Goal: Transaction & Acquisition: Purchase product/service

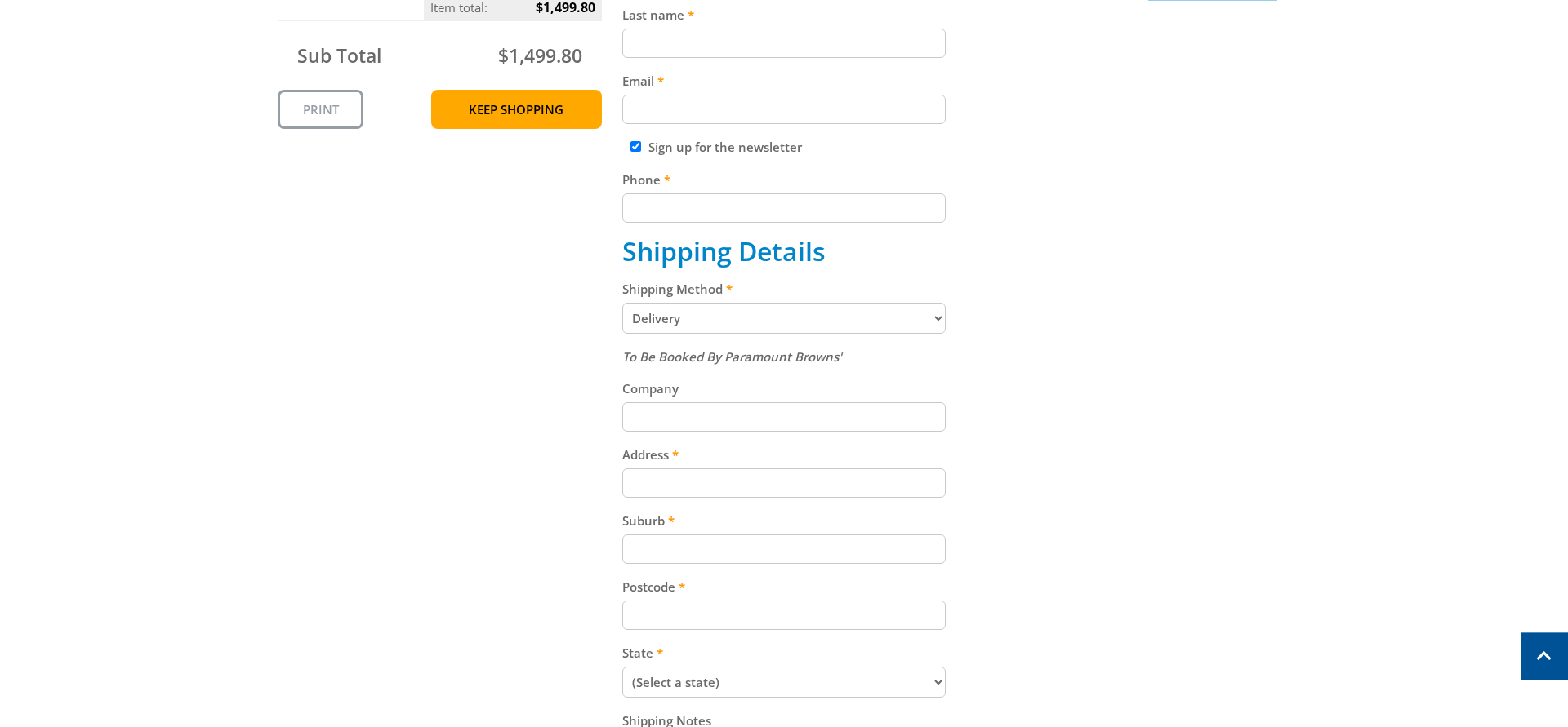
scroll to position [499, 0]
click at [622, 300] on select "Pickup from Gepps Cross Delivery" at bounding box center [784, 316] width 324 height 31
click at [928, 316] on select "Pickup from Gepps Cross Delivery" at bounding box center [784, 316] width 324 height 31
click at [1196, 338] on div "Cart WHEELIE BIN 240LTR - GREEN WITH YELLOW LID $74.99 20 Item total: $1,499.80…" at bounding box center [784, 357] width 1012 height 1044
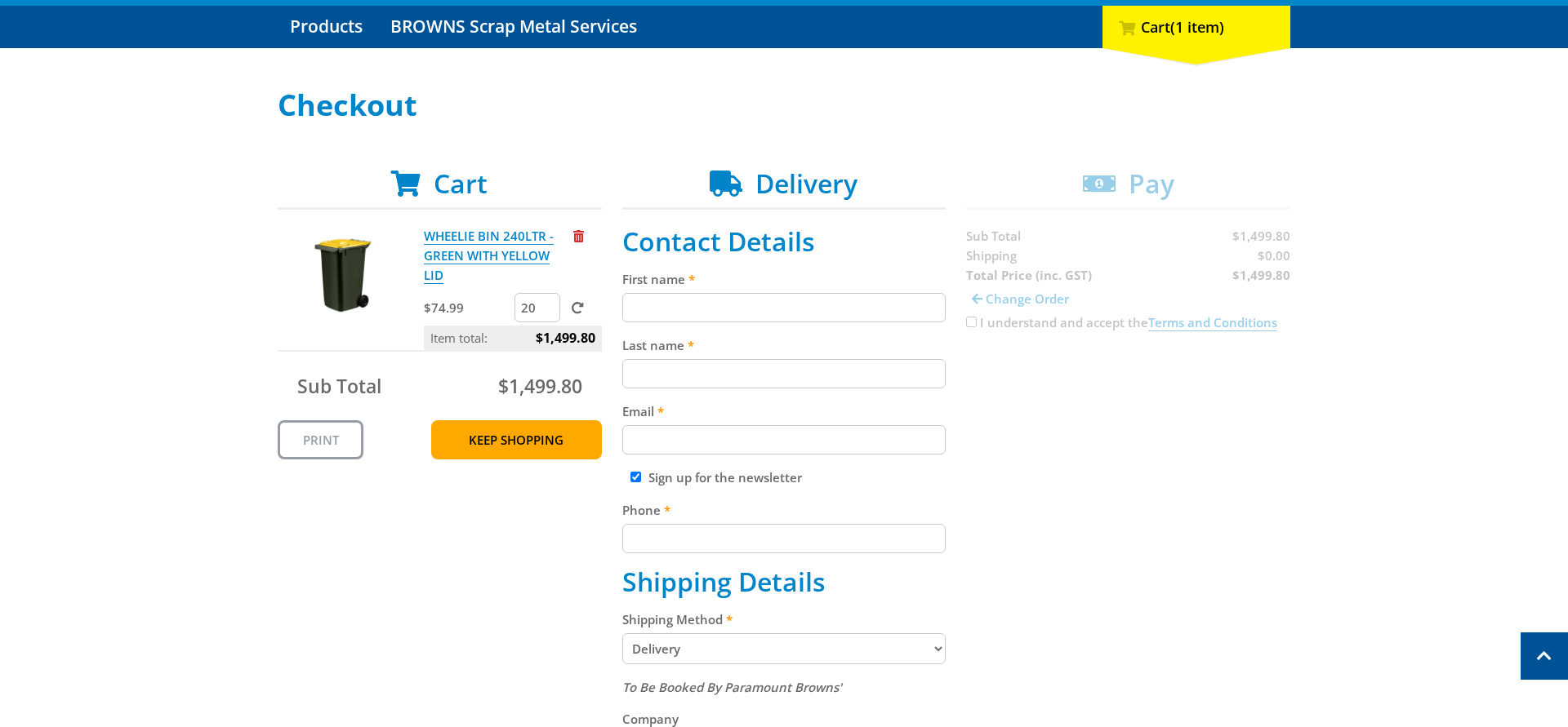
scroll to position [416, 0]
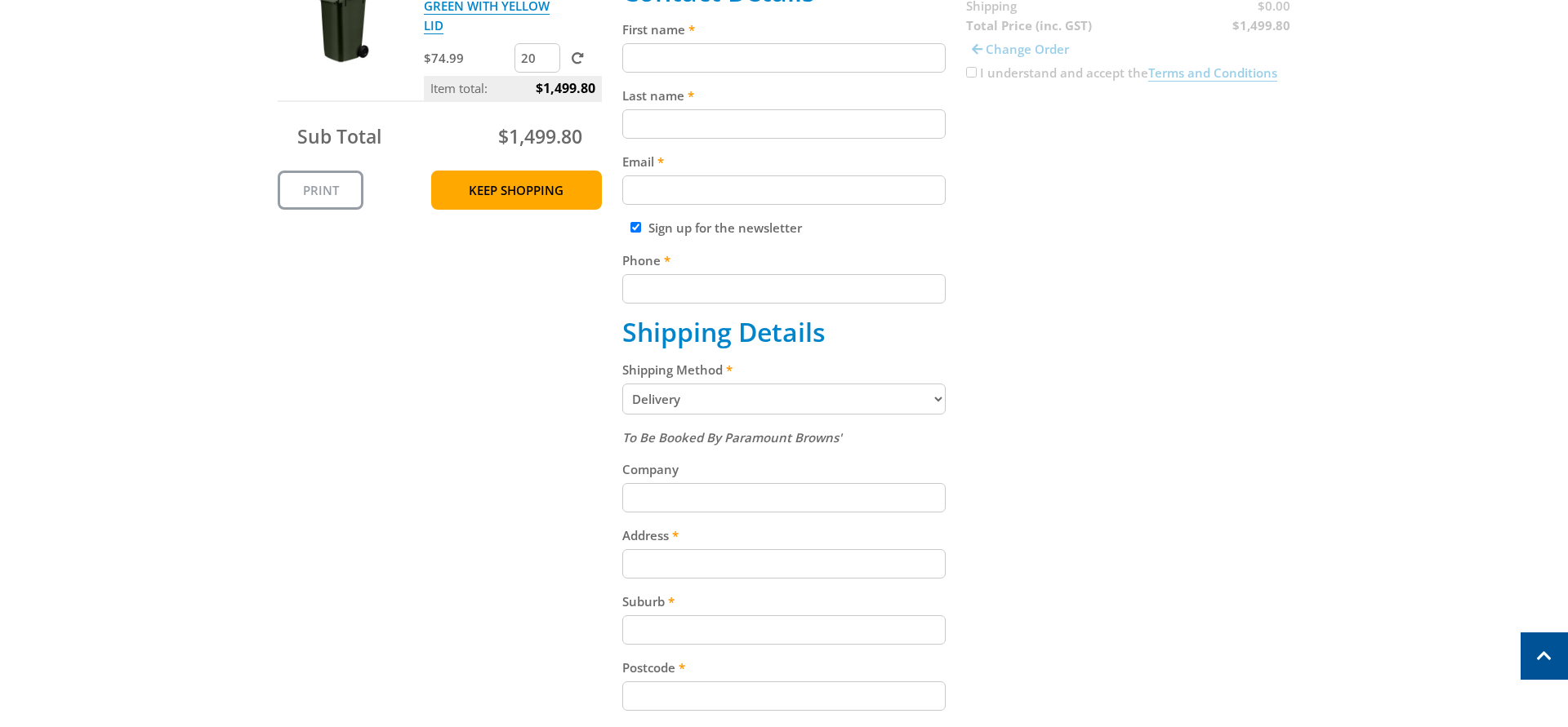
click at [622, 384] on select "Pickup from Gepps Cross Delivery" at bounding box center [784, 400] width 324 height 31
click option "Pickup from Gepps Cross" at bounding box center [0, 0] width 0 height 0
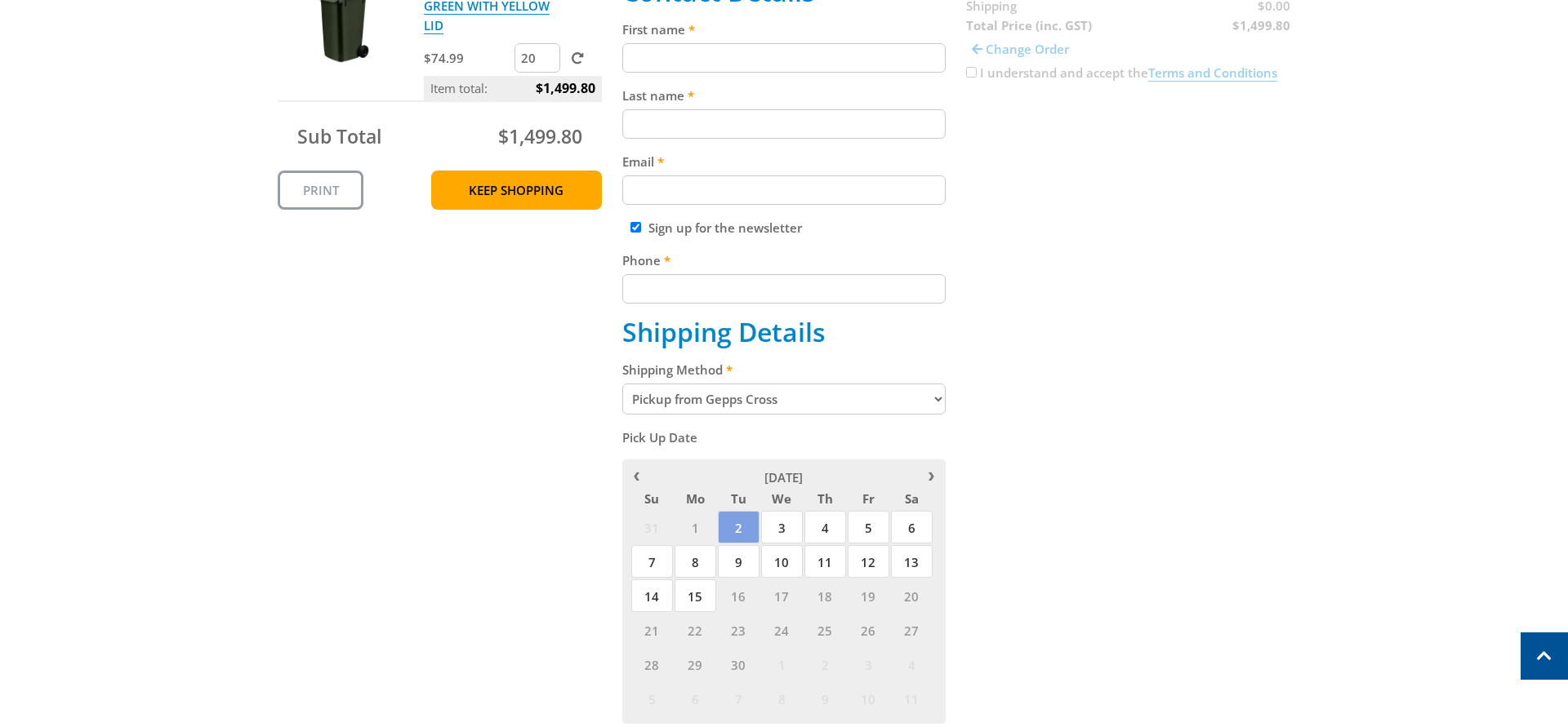
click at [622, 384] on select "Pickup from Gepps Cross Delivery" at bounding box center [784, 400] width 324 height 31
click at [1221, 321] on div "Cart WHEELIE BIN 240LTR - GREEN WITH YELLOW LID $74.99 20 Item total: $1,499.80…" at bounding box center [784, 416] width 1012 height 996
click at [856, 384] on div "Shipping Method Pickup from Gepps Cross Delivery" at bounding box center [784, 387] width 324 height 55
click at [622, 384] on select "Pickup from Gepps Cross Delivery" at bounding box center [784, 400] width 324 height 31
select select "Delivery"
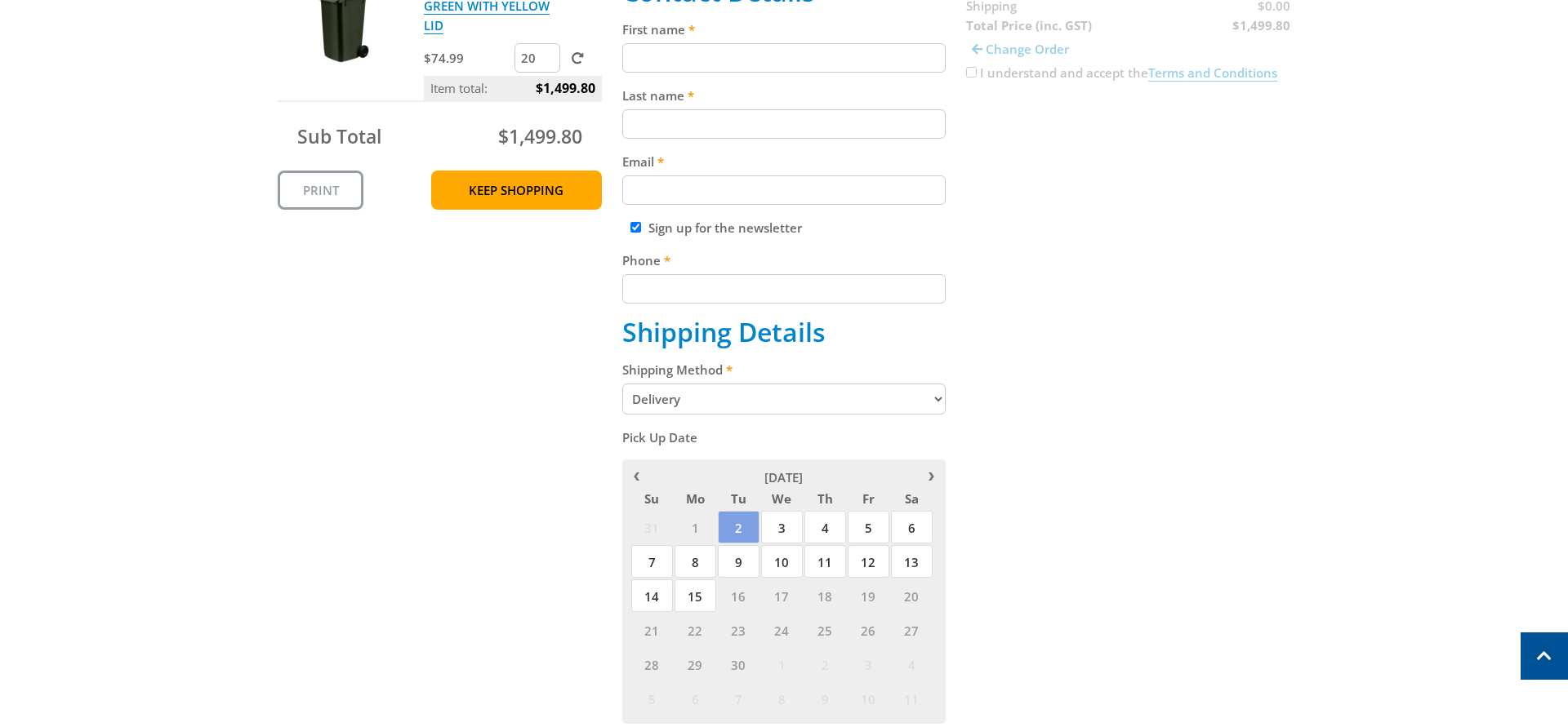
click option "Delivery" at bounding box center [0, 0] width 0 height 0
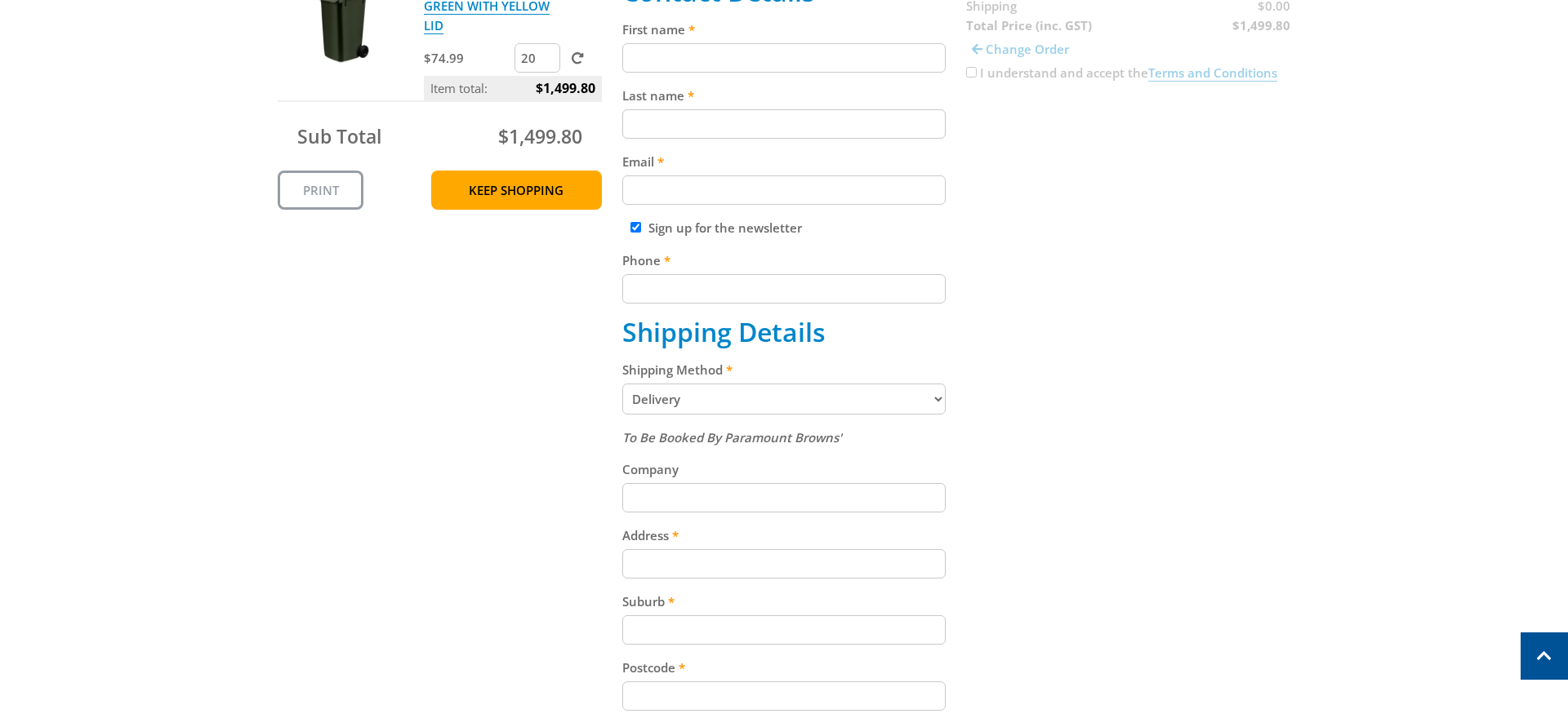
click at [828, 439] on em "To Be Booked By Paramount Browns'" at bounding box center [731, 437] width 219 height 17
click at [731, 501] on input "Company" at bounding box center [784, 498] width 324 height 29
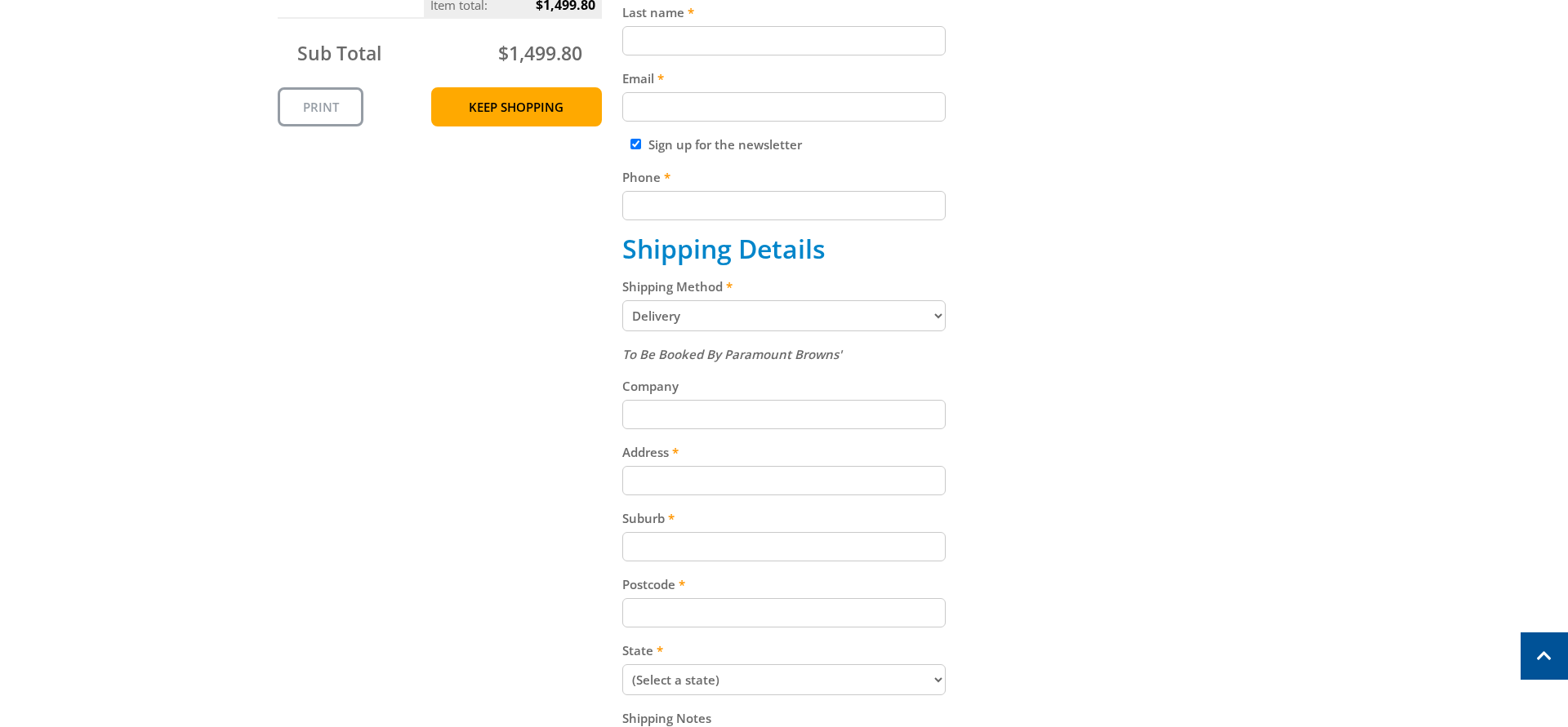
click at [730, 478] on input "Address" at bounding box center [784, 480] width 324 height 29
type input "[STREET_ADDRESS]"
type input "[GEOGRAPHIC_DATA]"
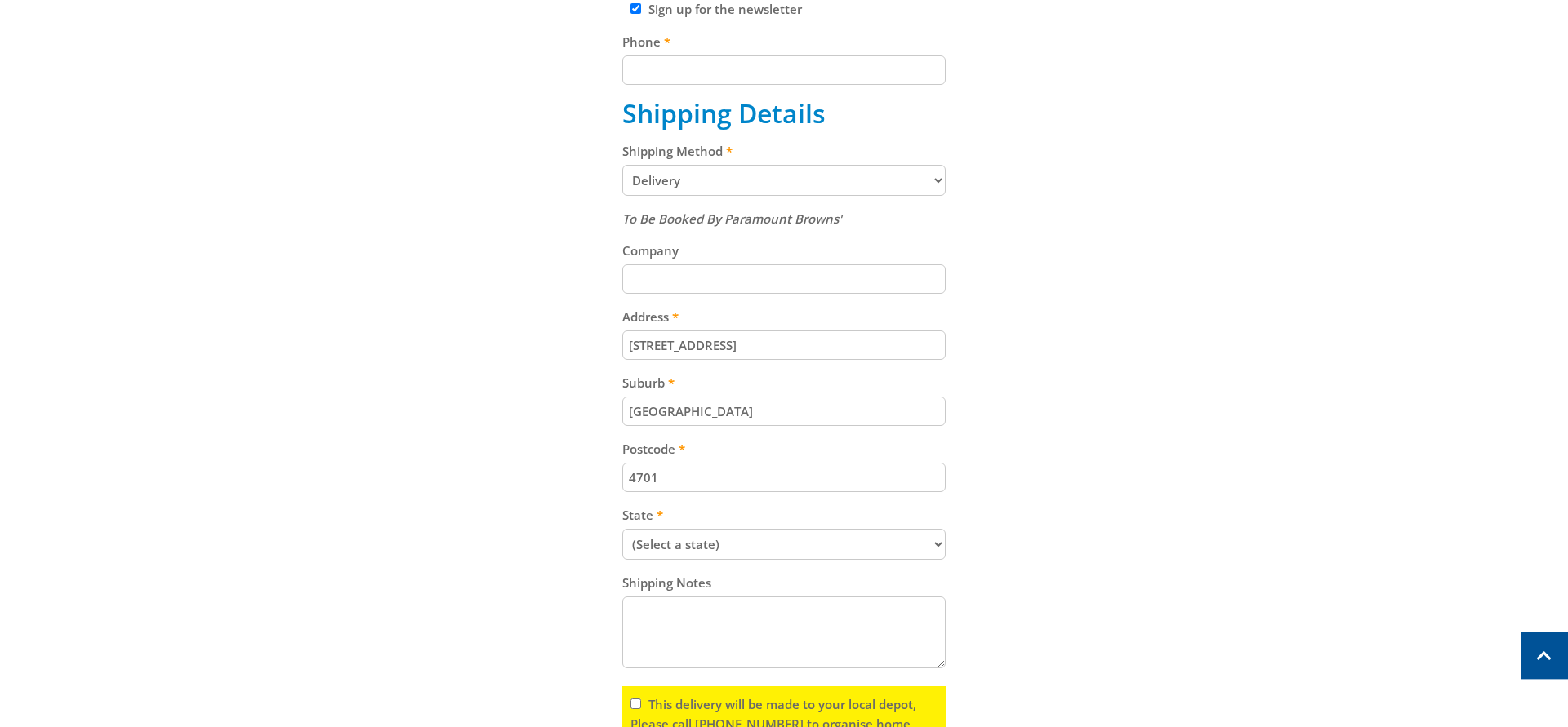
scroll to position [666, 0]
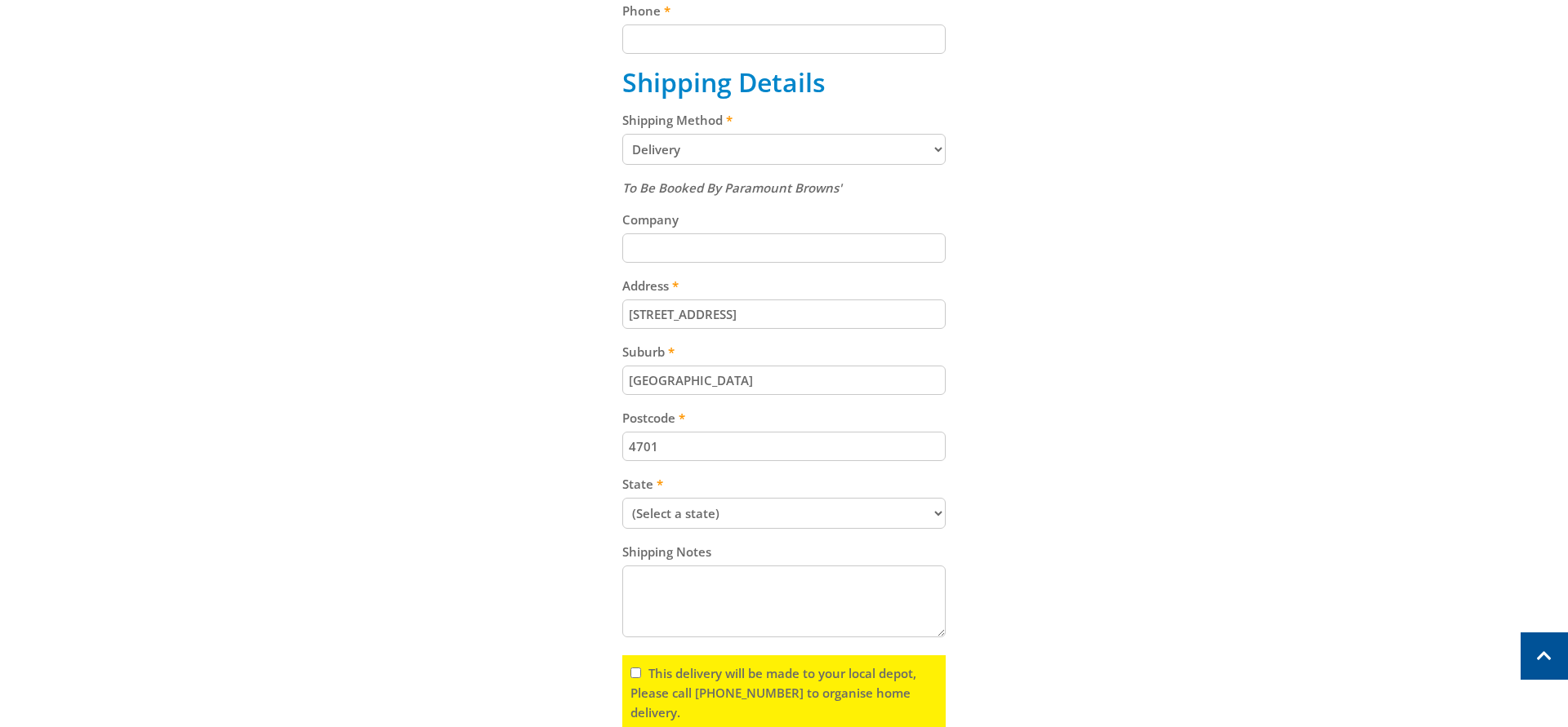
click at [859, 454] on input "4701" at bounding box center [784, 446] width 324 height 29
type input "4701"
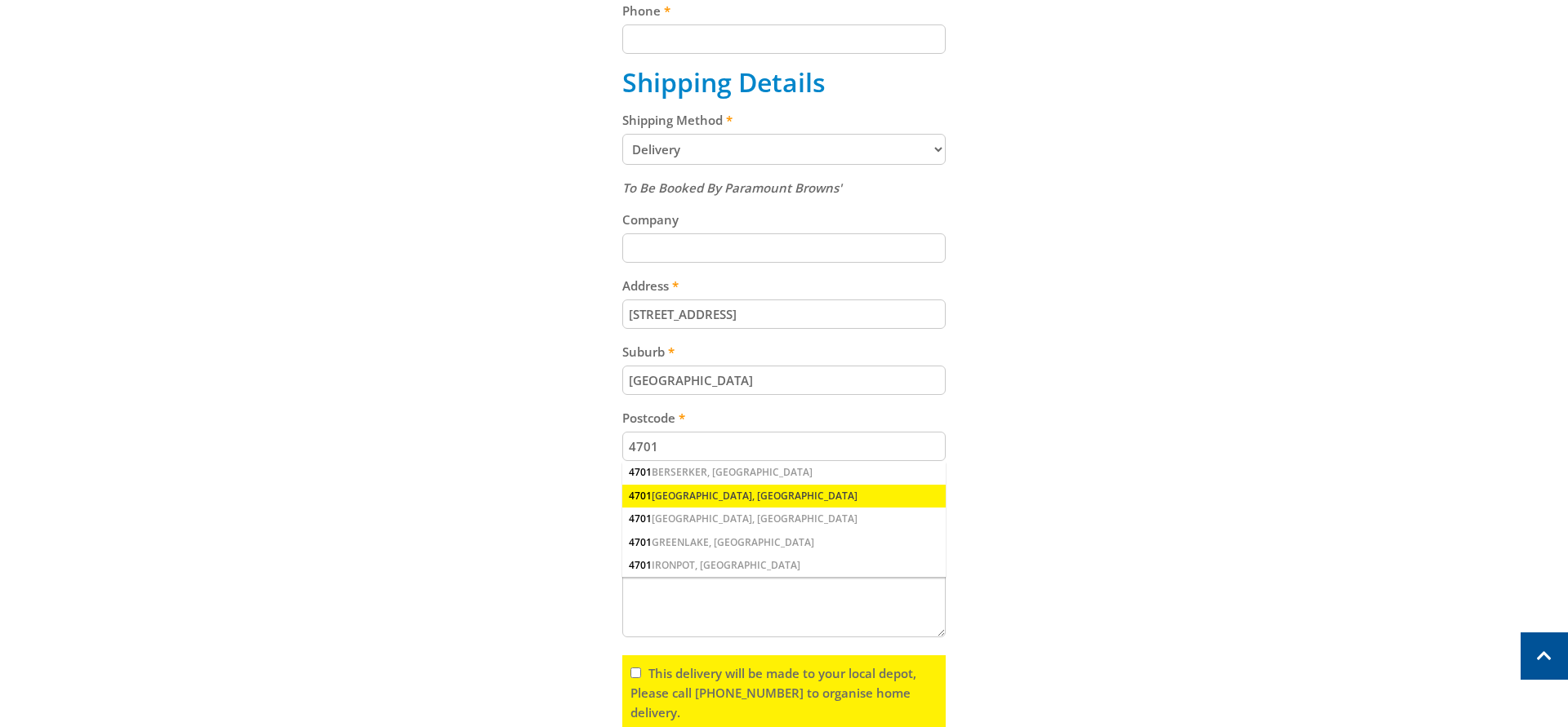
click at [801, 501] on div "[GEOGRAPHIC_DATA], [GEOGRAPHIC_DATA]" at bounding box center [784, 495] width 324 height 22
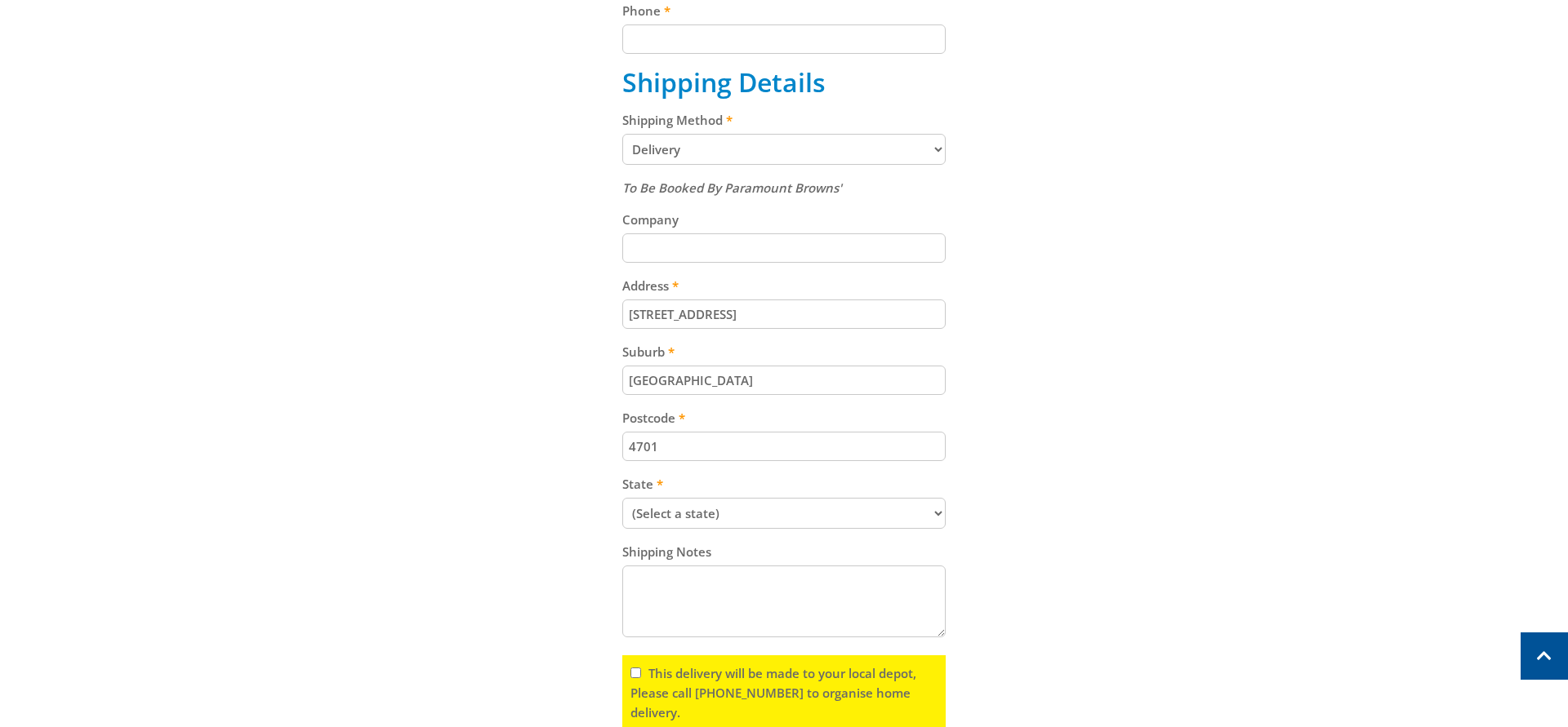
click at [622, 498] on select "(Select a state) [GEOGRAPHIC_DATA] [GEOGRAPHIC_DATA] [GEOGRAPHIC_DATA] [GEOGRAP…" at bounding box center [784, 514] width 324 height 31
select select "QLD"
click option "[GEOGRAPHIC_DATA]" at bounding box center [0, 0] width 0 height 0
click at [1204, 384] on div "Cart WHEELIE BIN 240LTR - GREEN WITH YELLOW LID $74.99 20 Item total: $1,499.80…" at bounding box center [784, 234] width 1012 height 1131
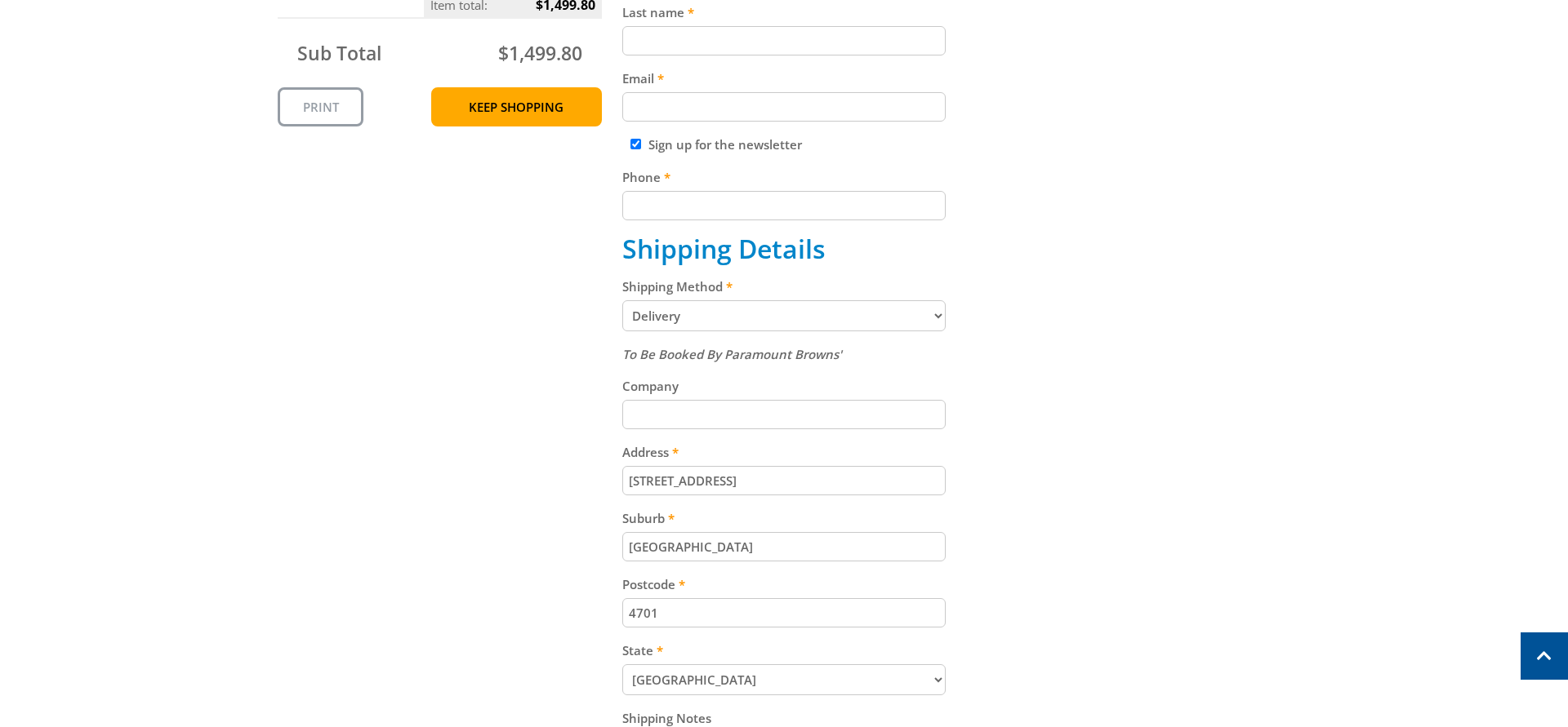
scroll to position [915, 0]
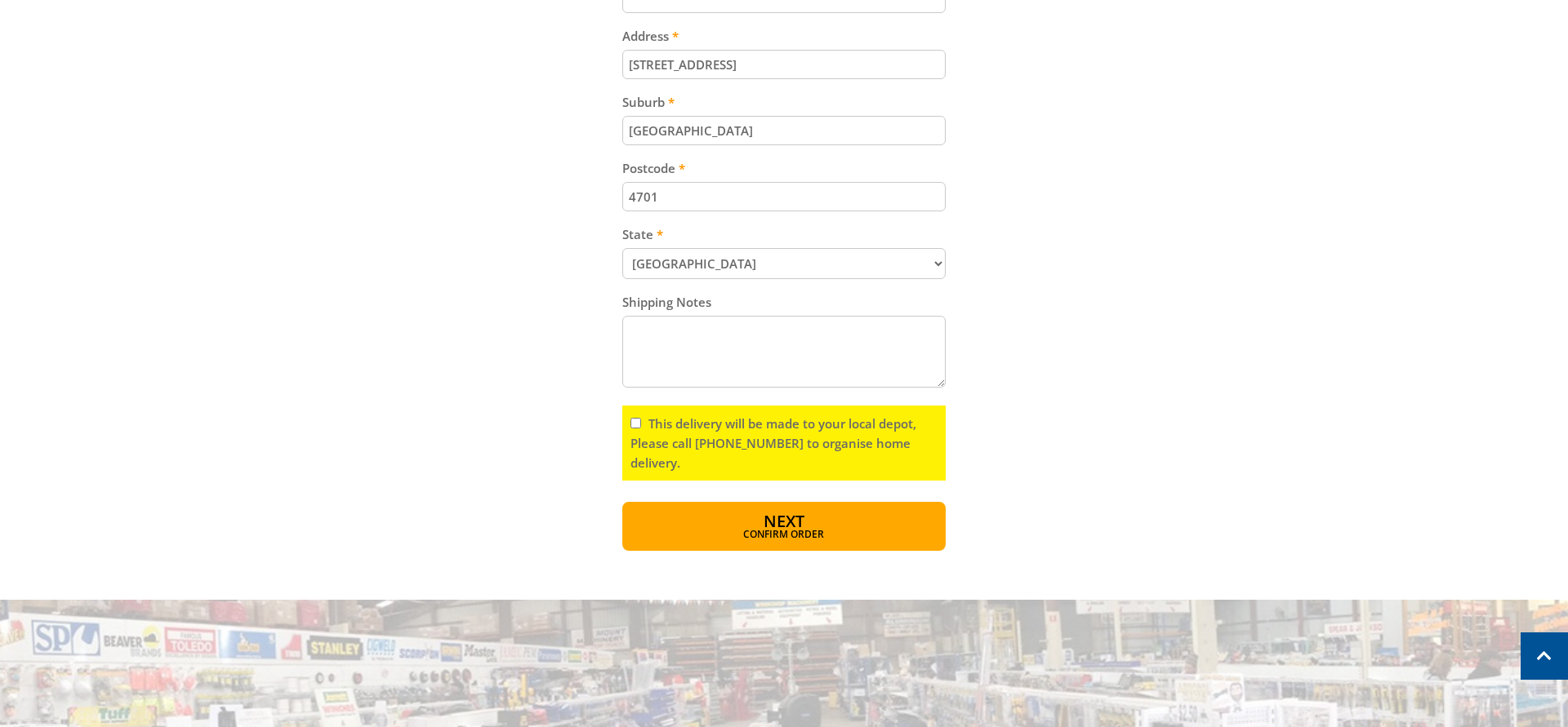
click at [695, 360] on textarea "Shipping Notes" at bounding box center [784, 352] width 324 height 72
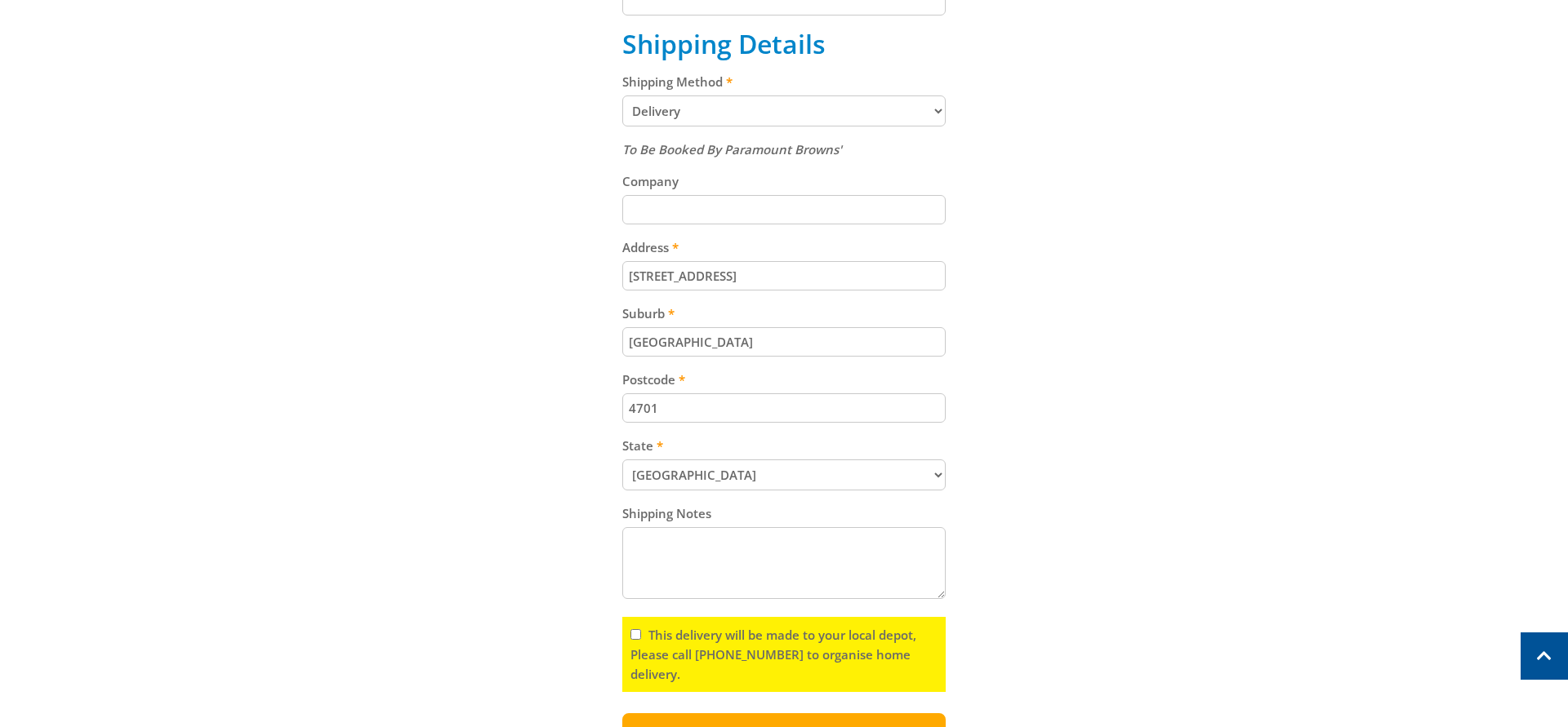
scroll to position [583, 0]
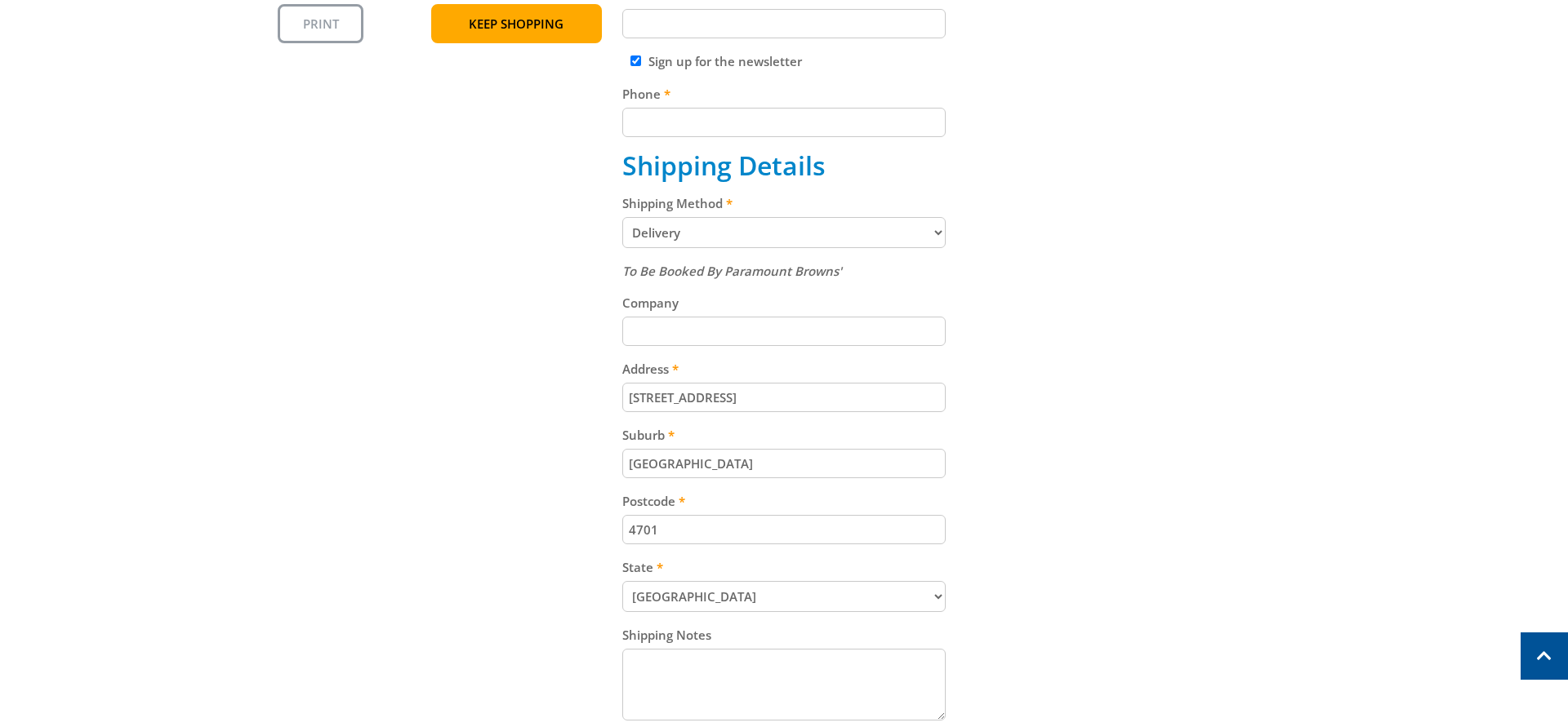
click at [695, 319] on input "Company" at bounding box center [784, 331] width 324 height 29
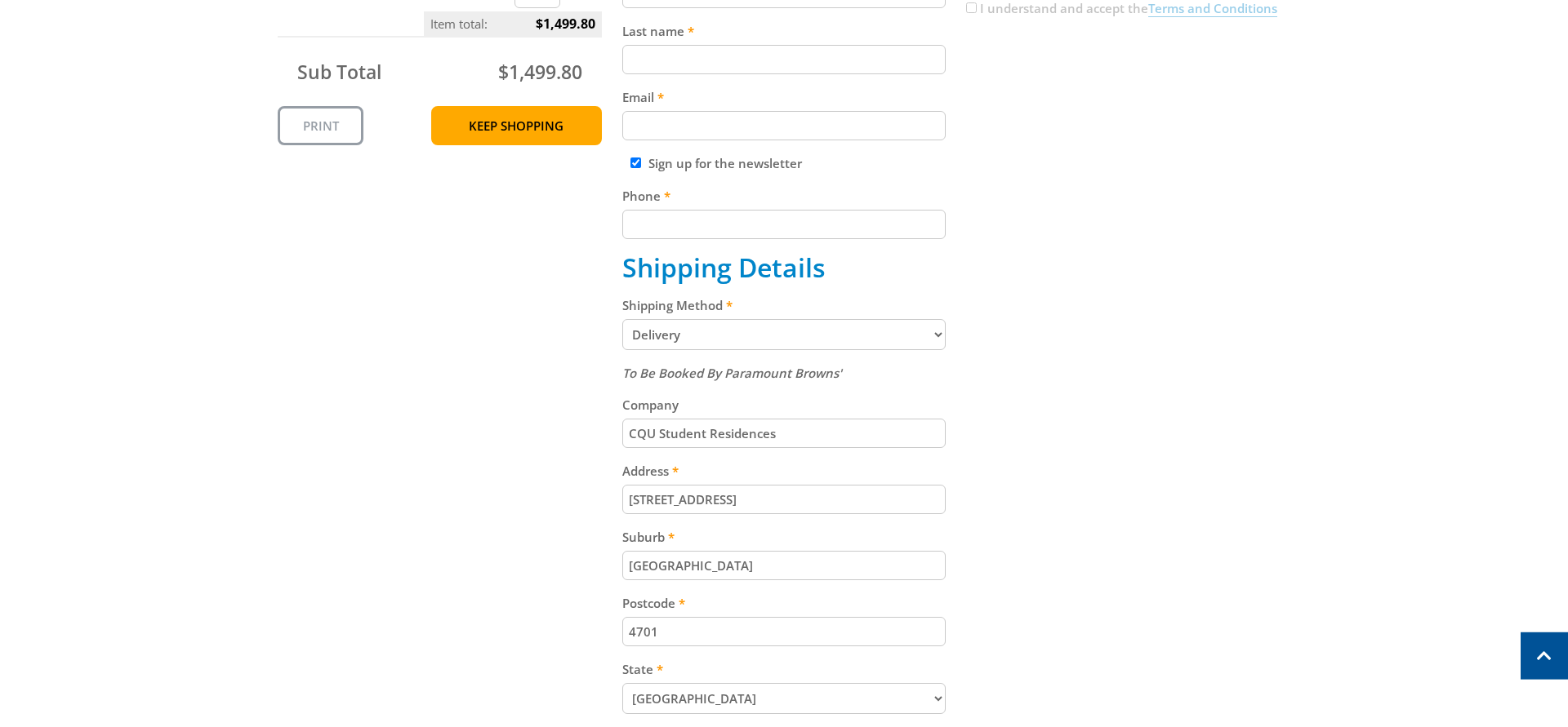
scroll to position [249, 0]
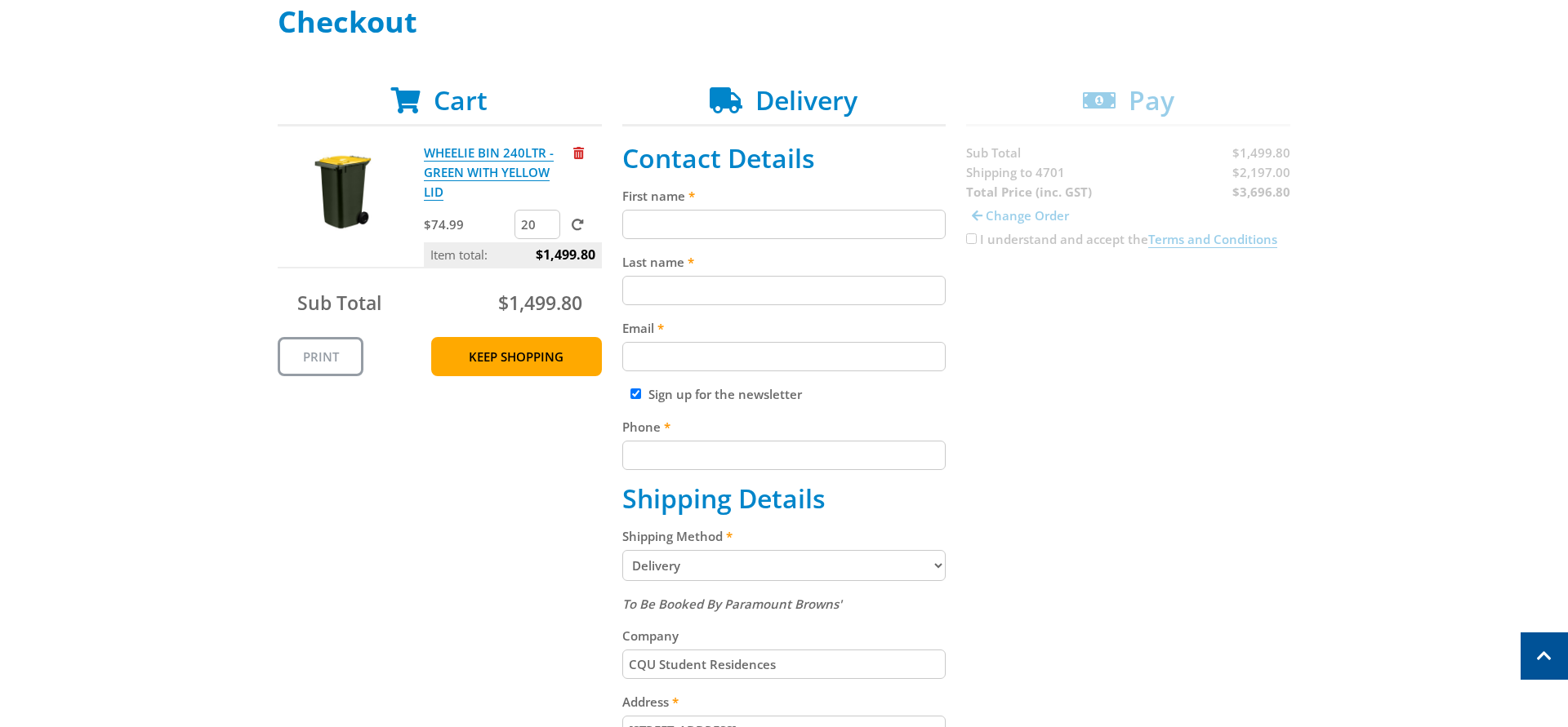
type input "CQU Student Residences"
click at [673, 213] on input "First name" at bounding box center [784, 224] width 324 height 29
type input "[PERSON_NAME]"
type input "[PERSON_NAME][EMAIL_ADDRESS][DOMAIN_NAME]"
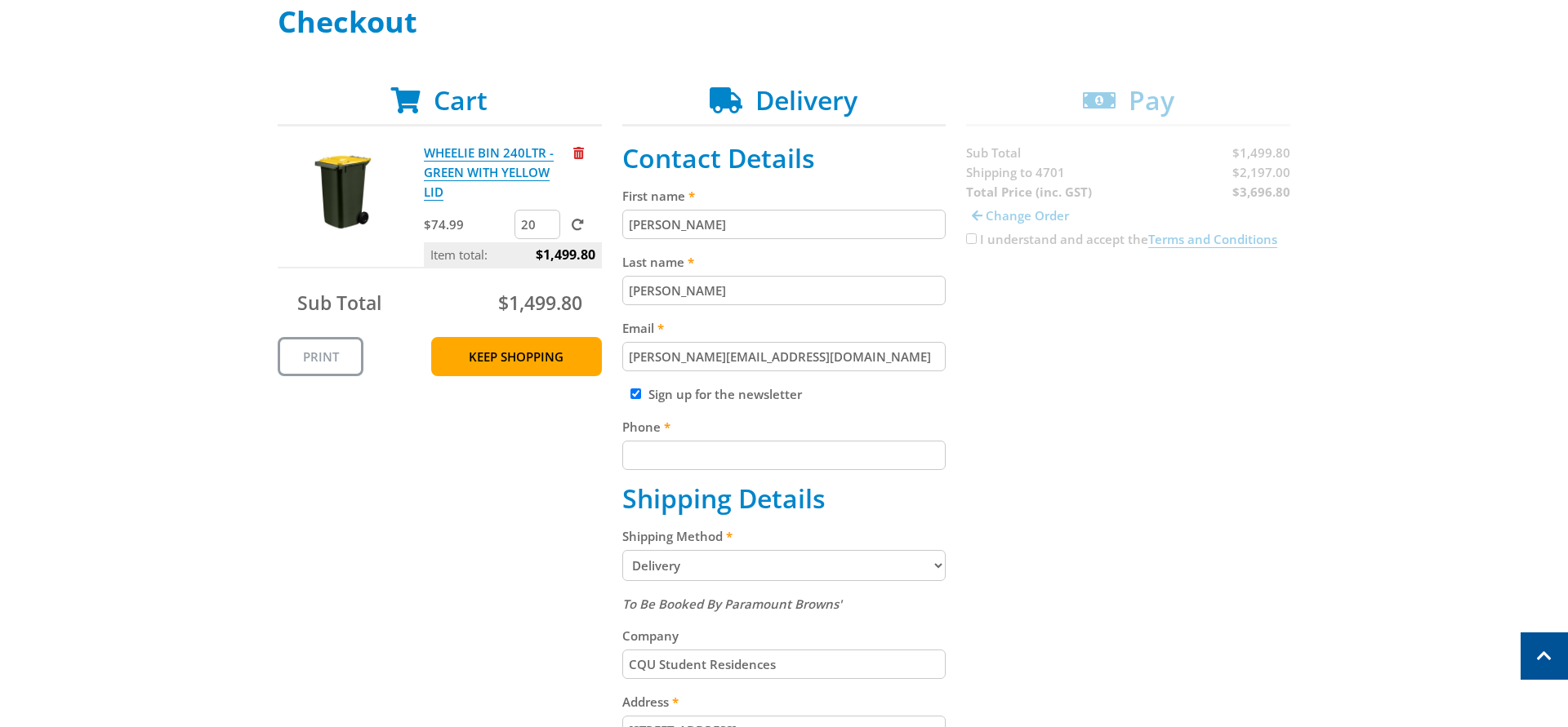
click at [1185, 451] on div "Cart WHEELIE BIN 240LTR - GREEN WITH YELLOW LID $74.99 20 Item total: $1,499.80…" at bounding box center [784, 650] width 1012 height 1131
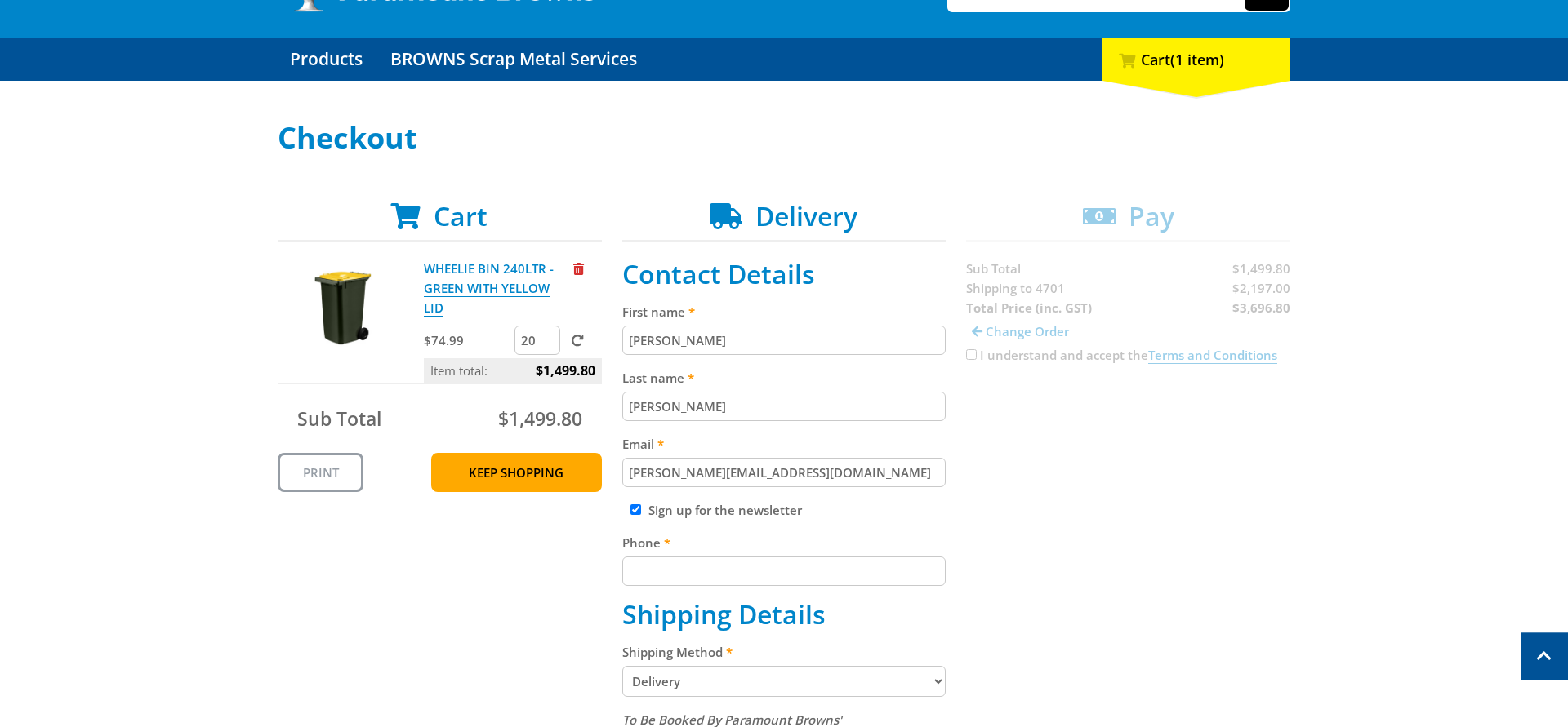
scroll to position [83, 0]
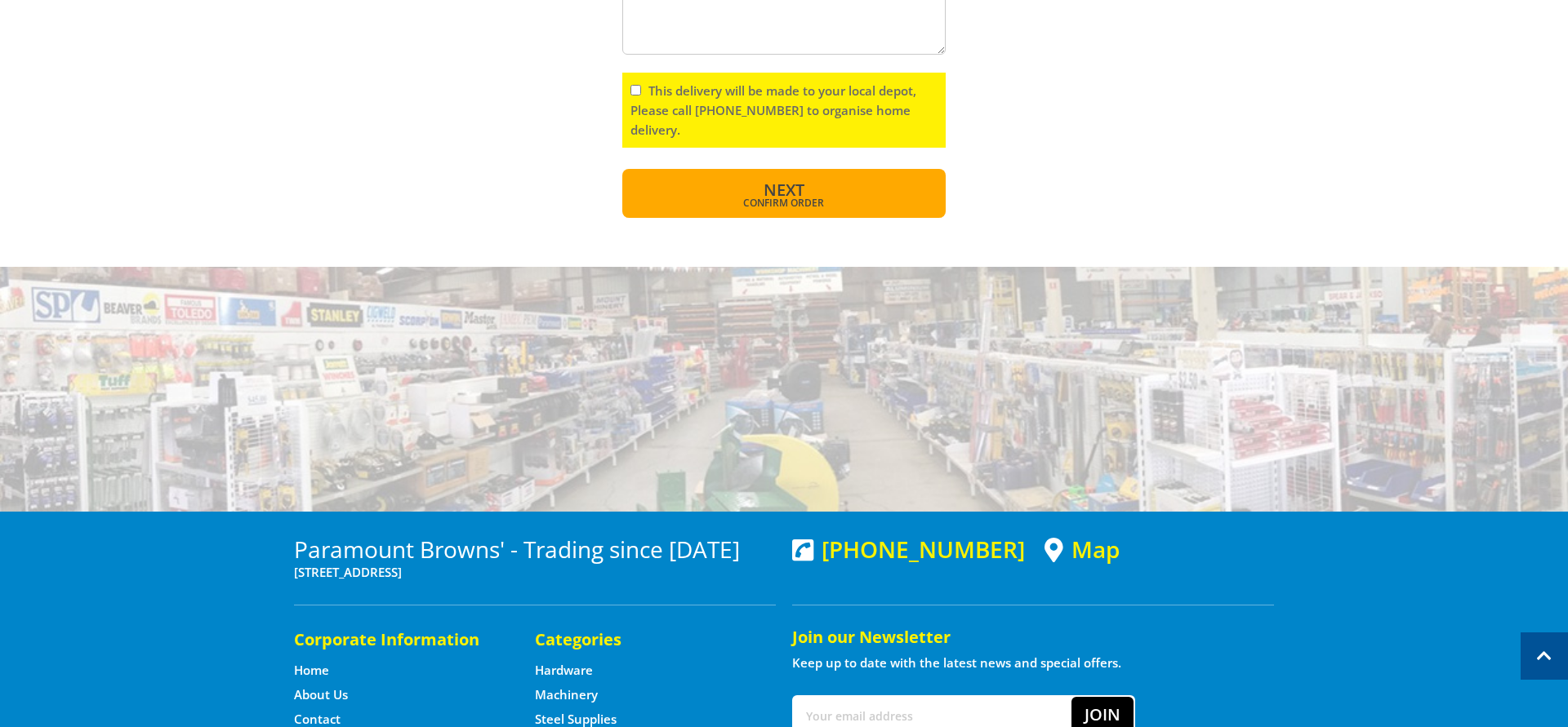
click at [877, 198] on span "Confirm order" at bounding box center [784, 203] width 254 height 10
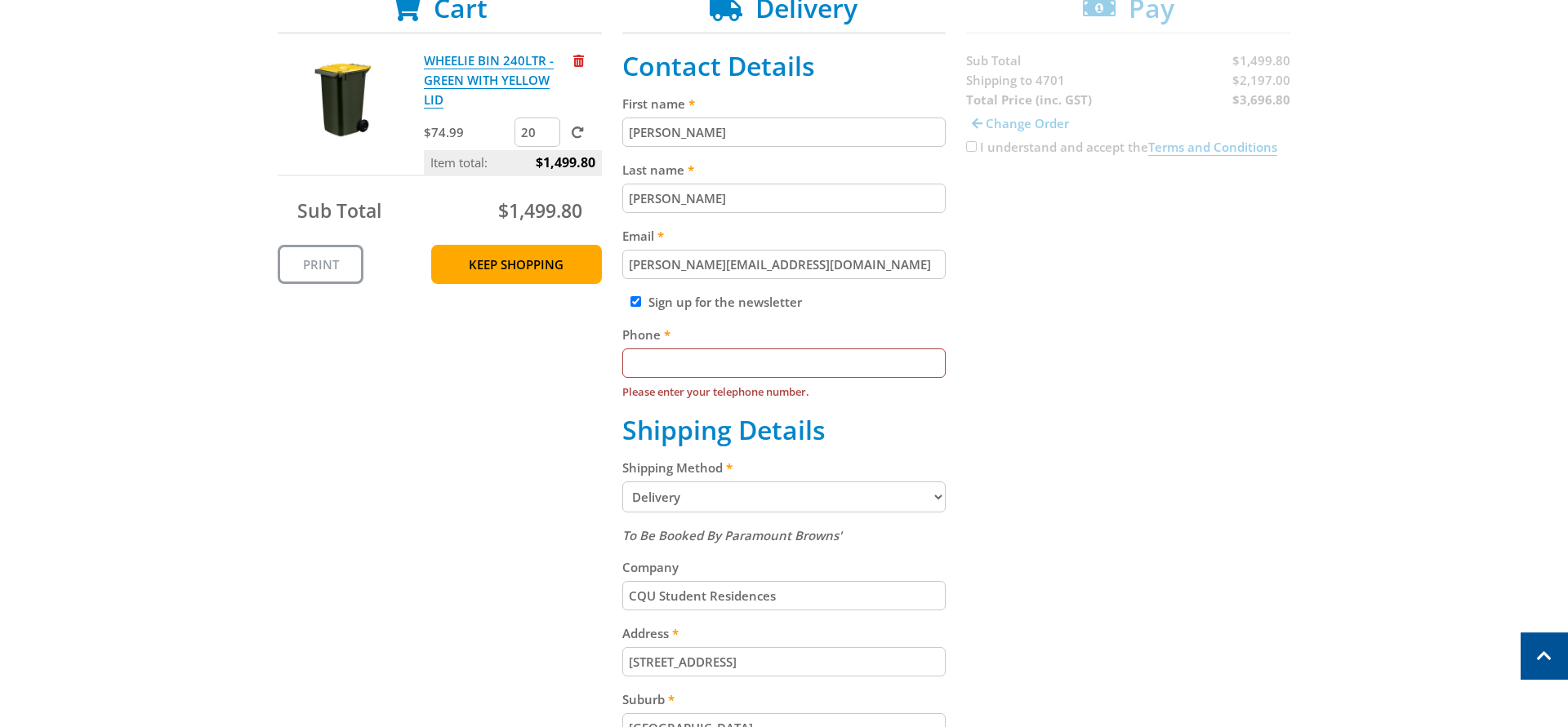
click at [795, 356] on input "Phone" at bounding box center [784, 364] width 324 height 29
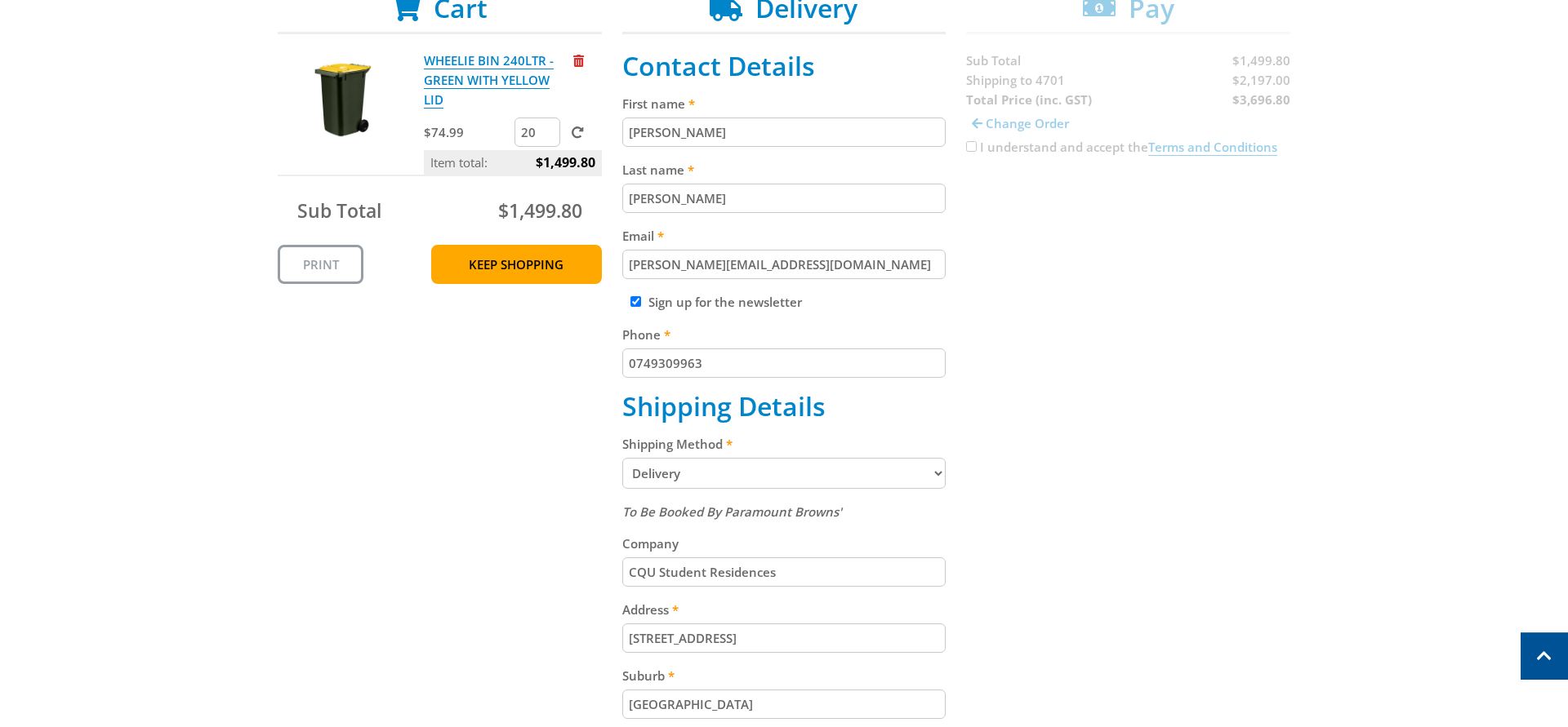
type input "0749309963"
click at [1101, 324] on div "Cart WHEELIE BIN 240LTR - GREEN WITH YELLOW LID $74.99 20 Item total: $1,499.80…" at bounding box center [784, 572] width 1012 height 1160
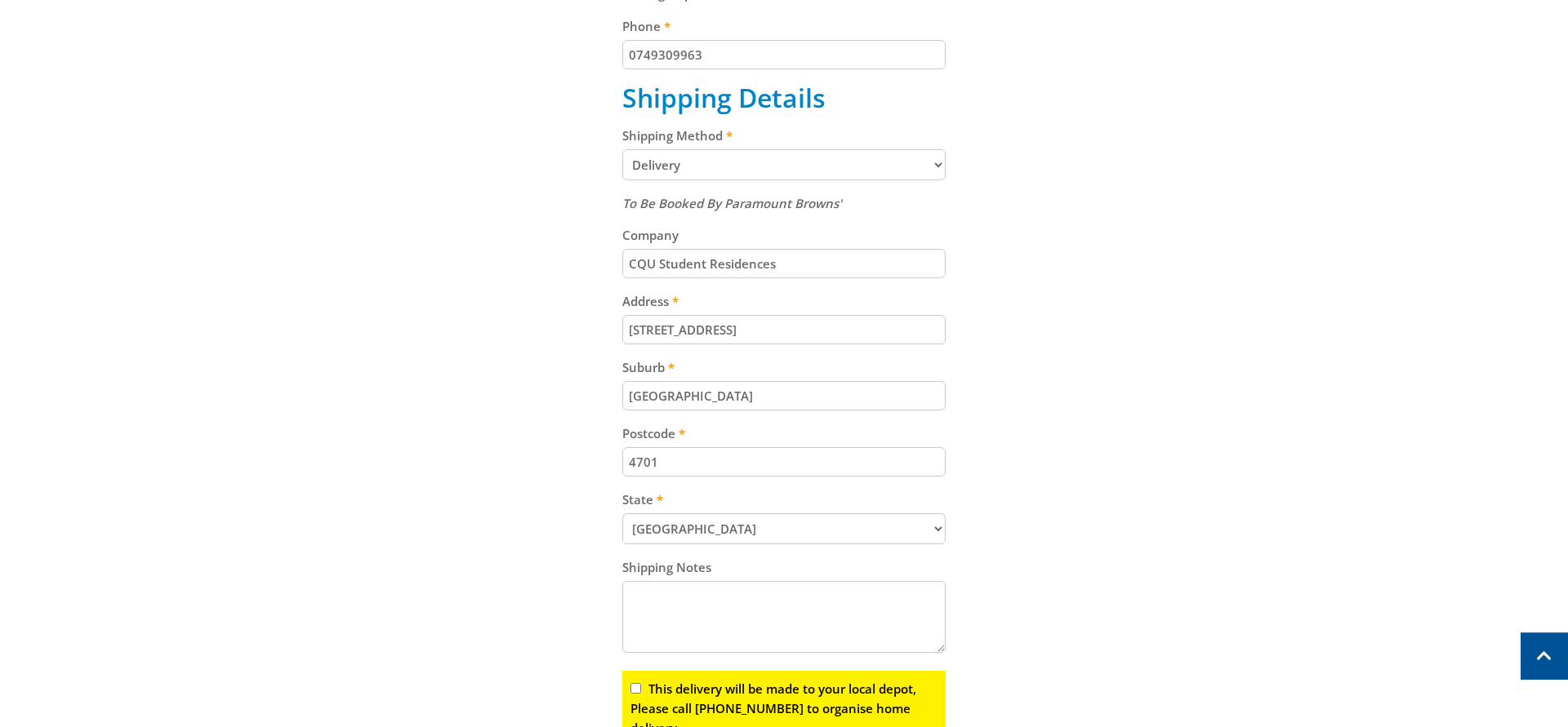
scroll to position [925, 0]
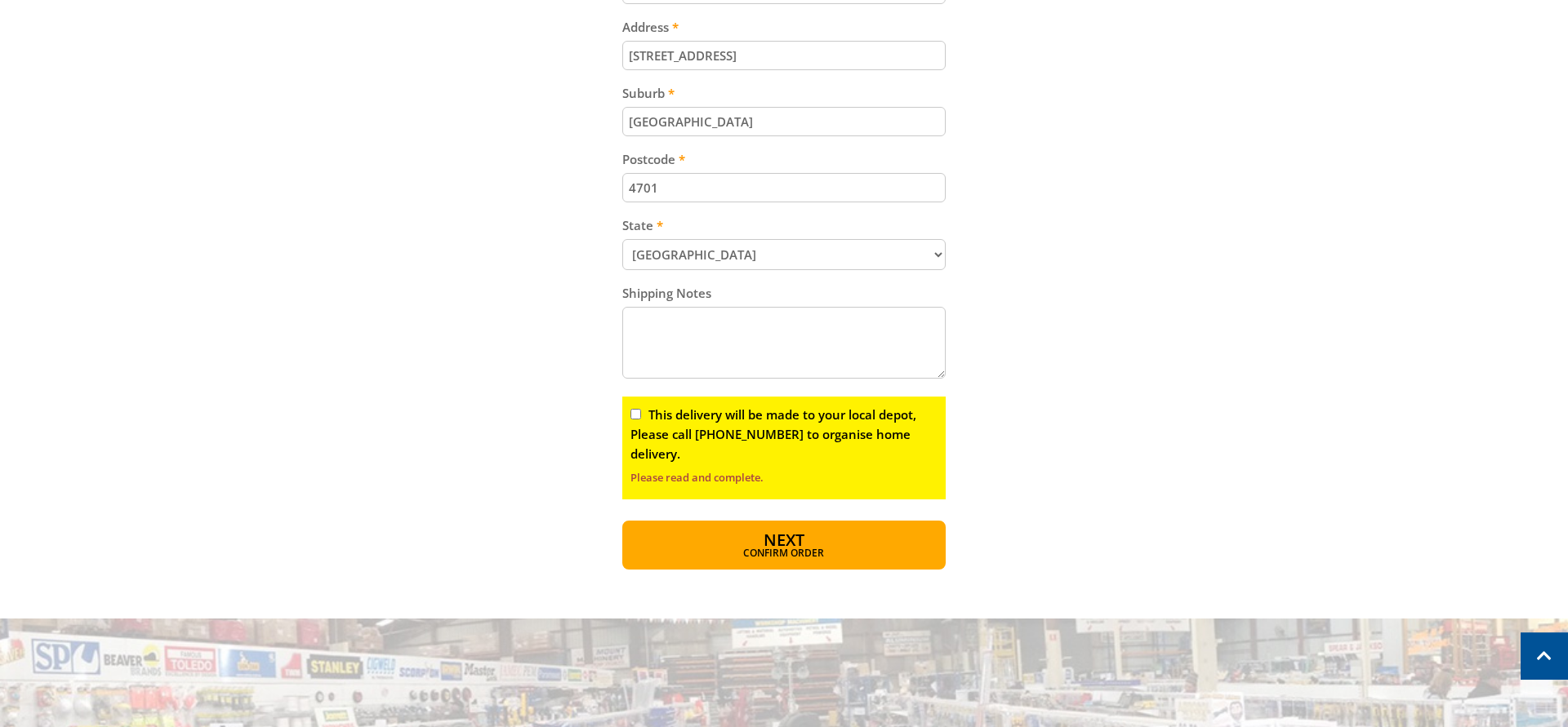
click at [634, 414] on input "This delivery will be made to your local depot, Please call [PHONE_NUMBER] to o…" at bounding box center [635, 414] width 11 height 11
checkbox input "true"
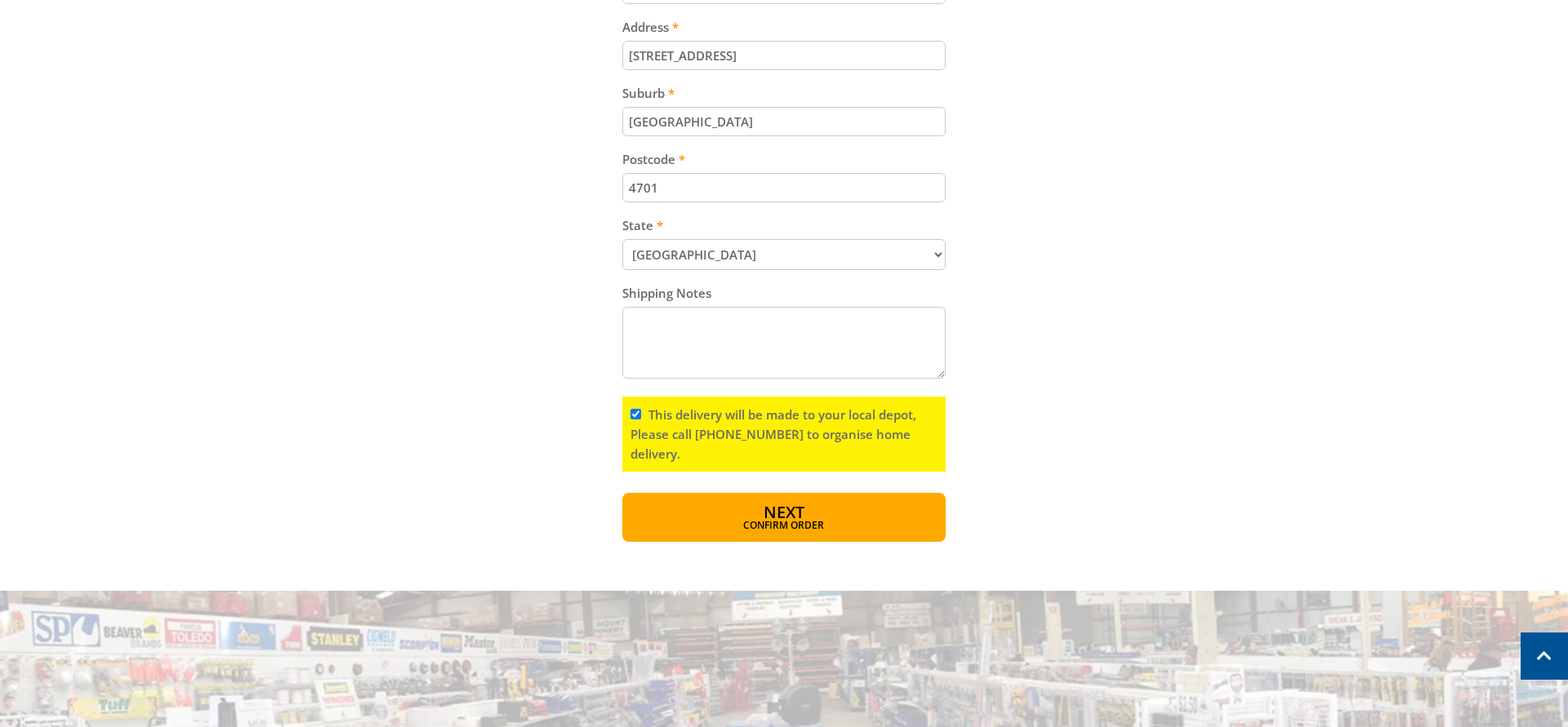
click at [885, 509] on button "Next Confirm order" at bounding box center [784, 517] width 324 height 49
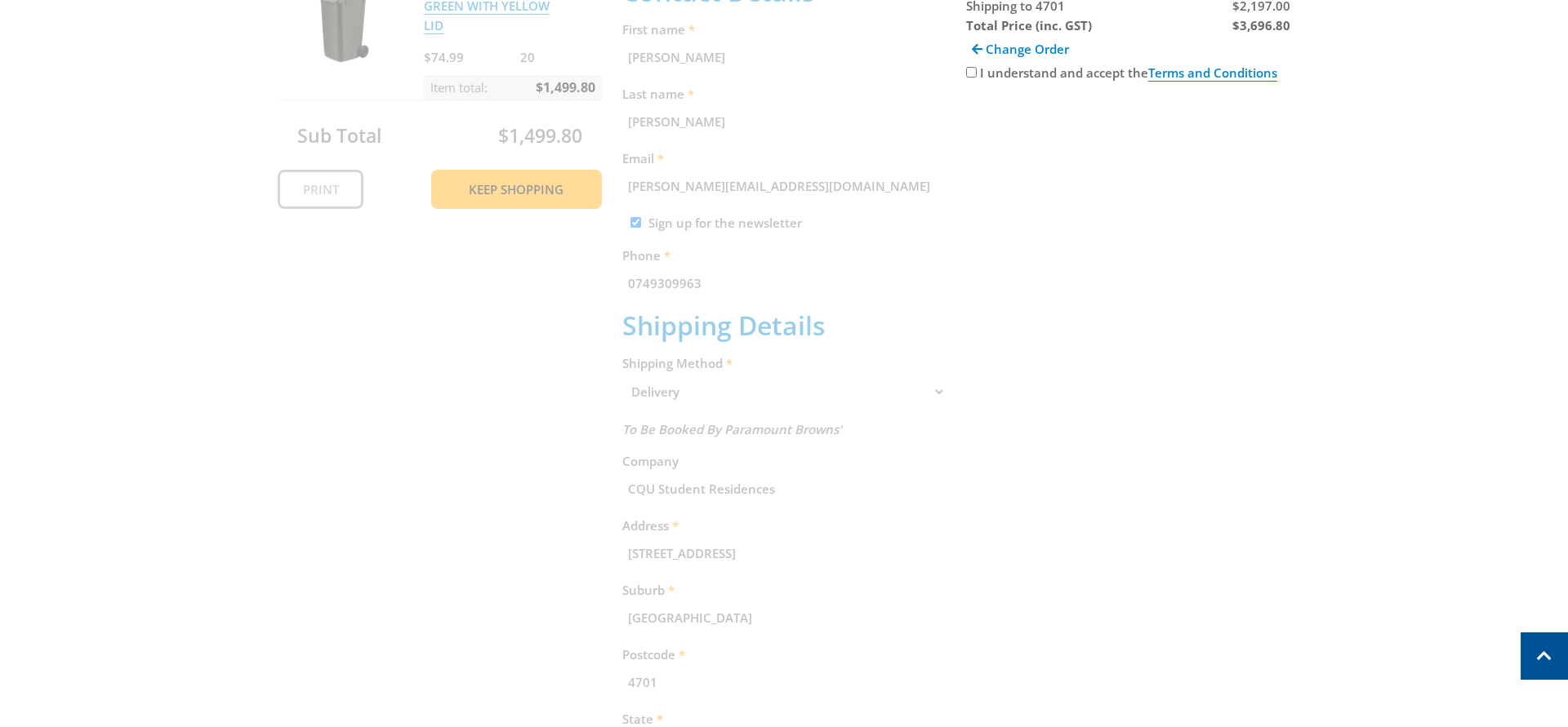
scroll to position [83, 0]
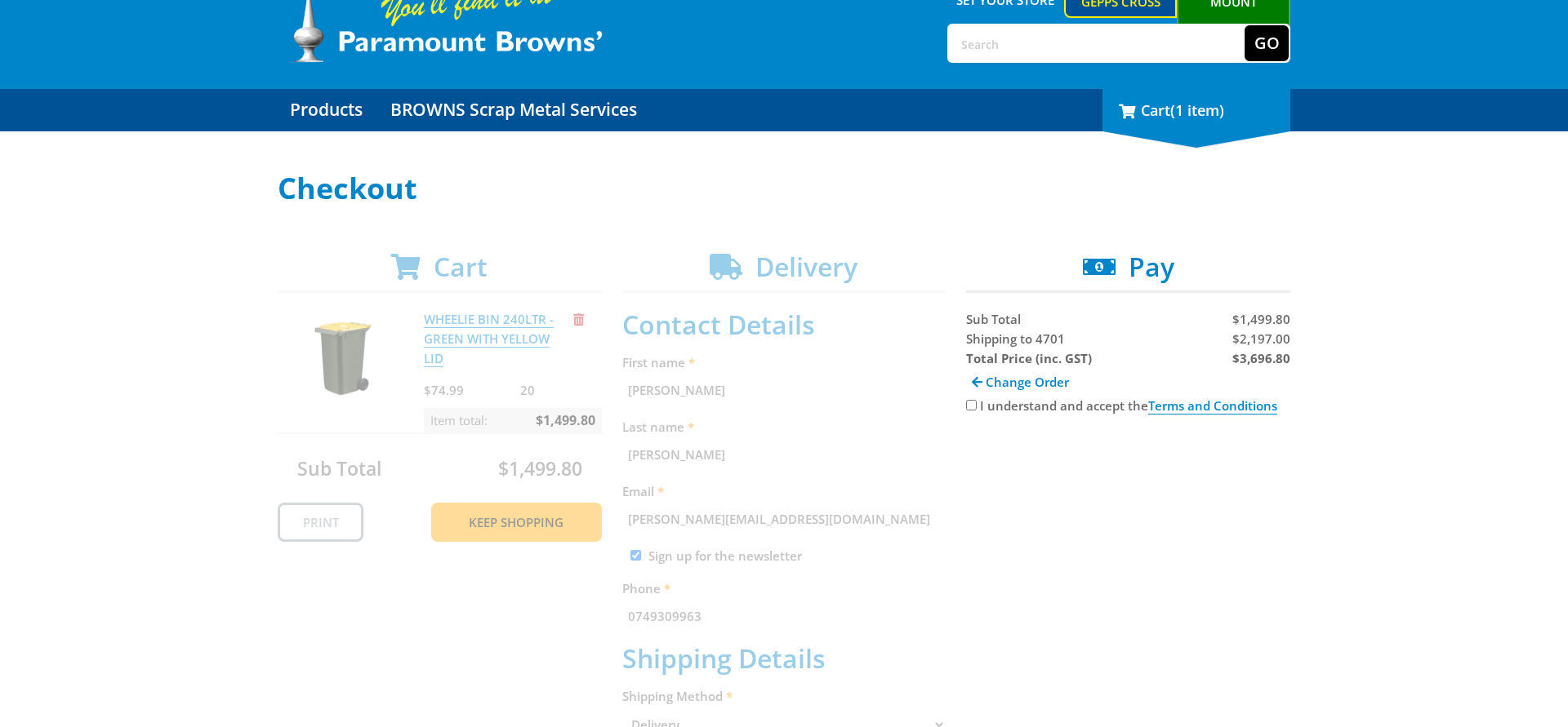
click at [1162, 128] on div "1 Cart (1 item)" at bounding box center [1196, 110] width 188 height 43
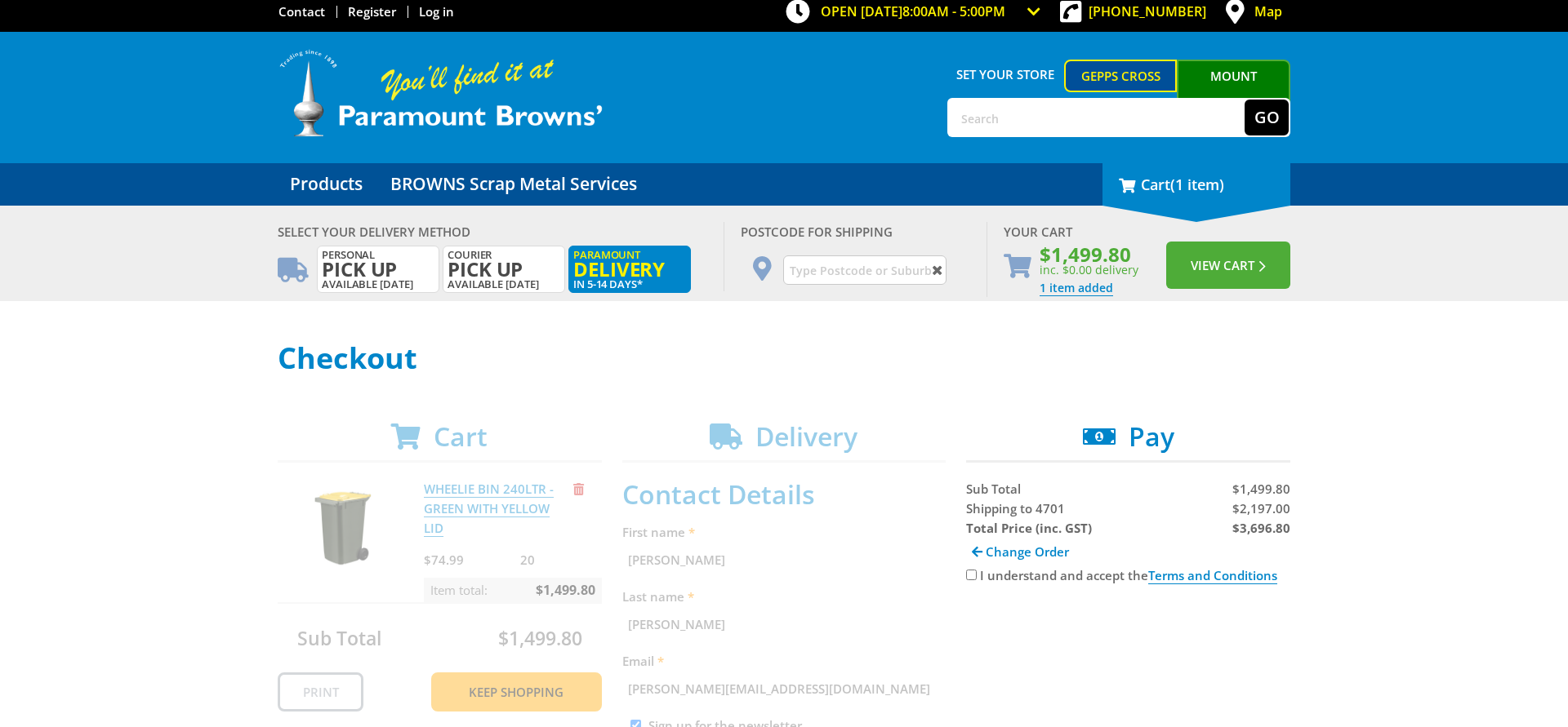
scroll to position [0, 0]
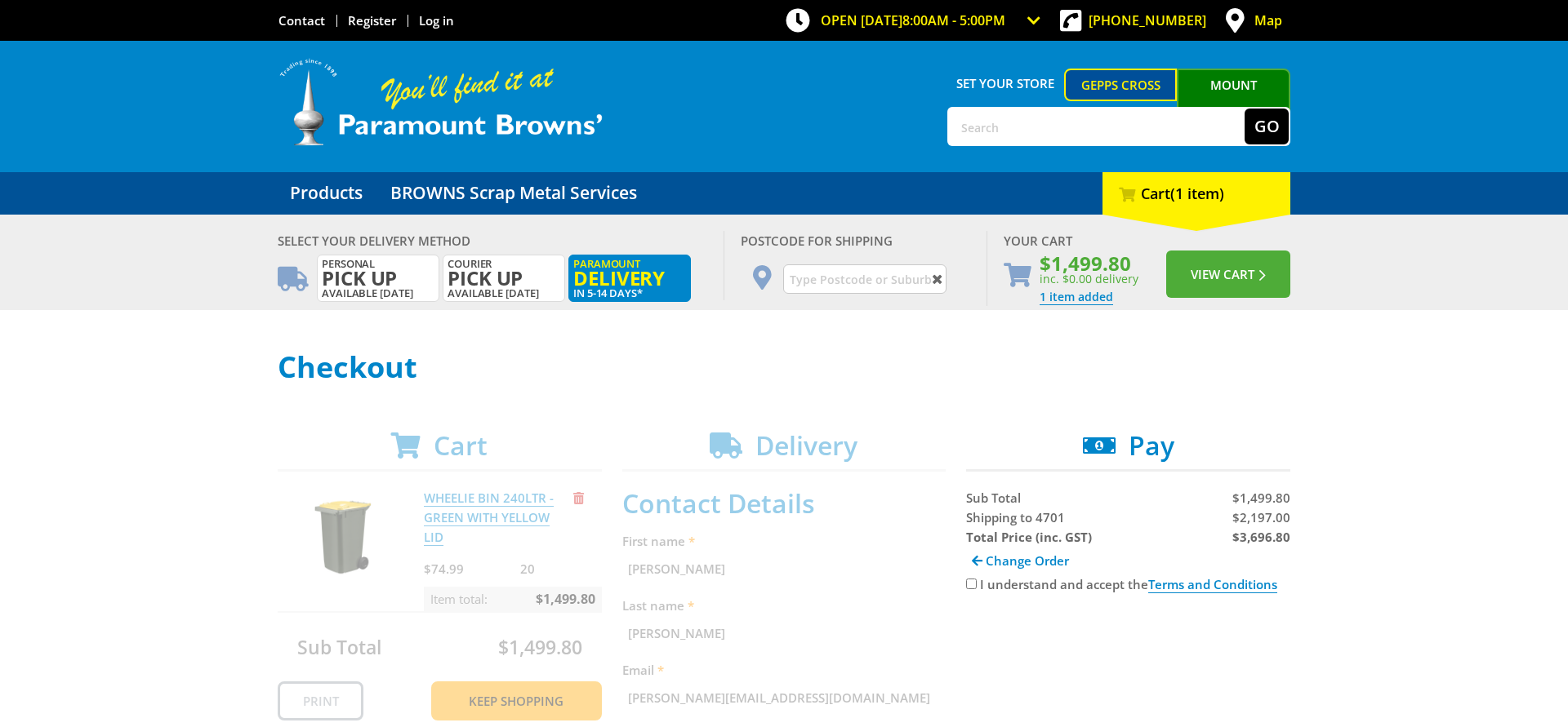
click at [845, 376] on h1 "Checkout" at bounding box center [784, 366] width 1012 height 32
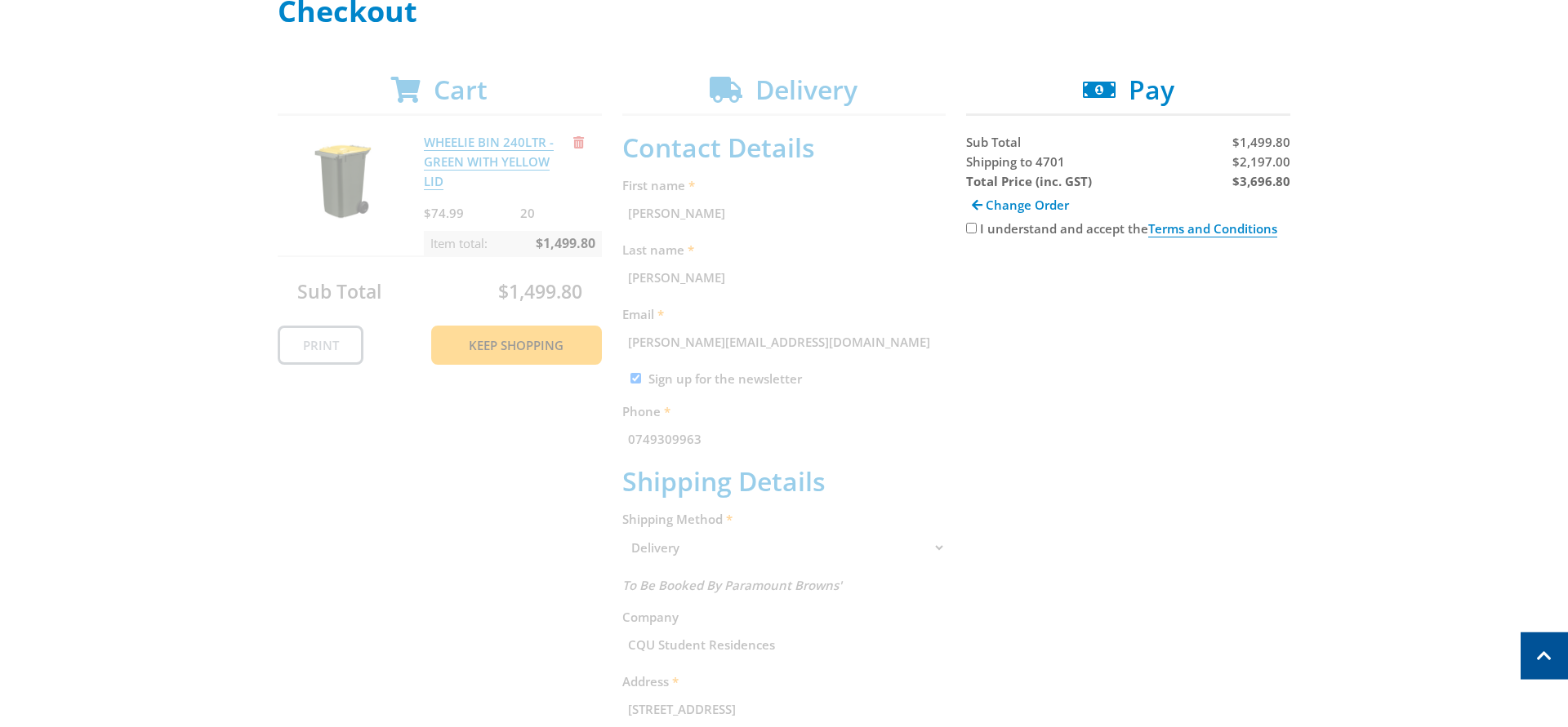
scroll to position [333, 0]
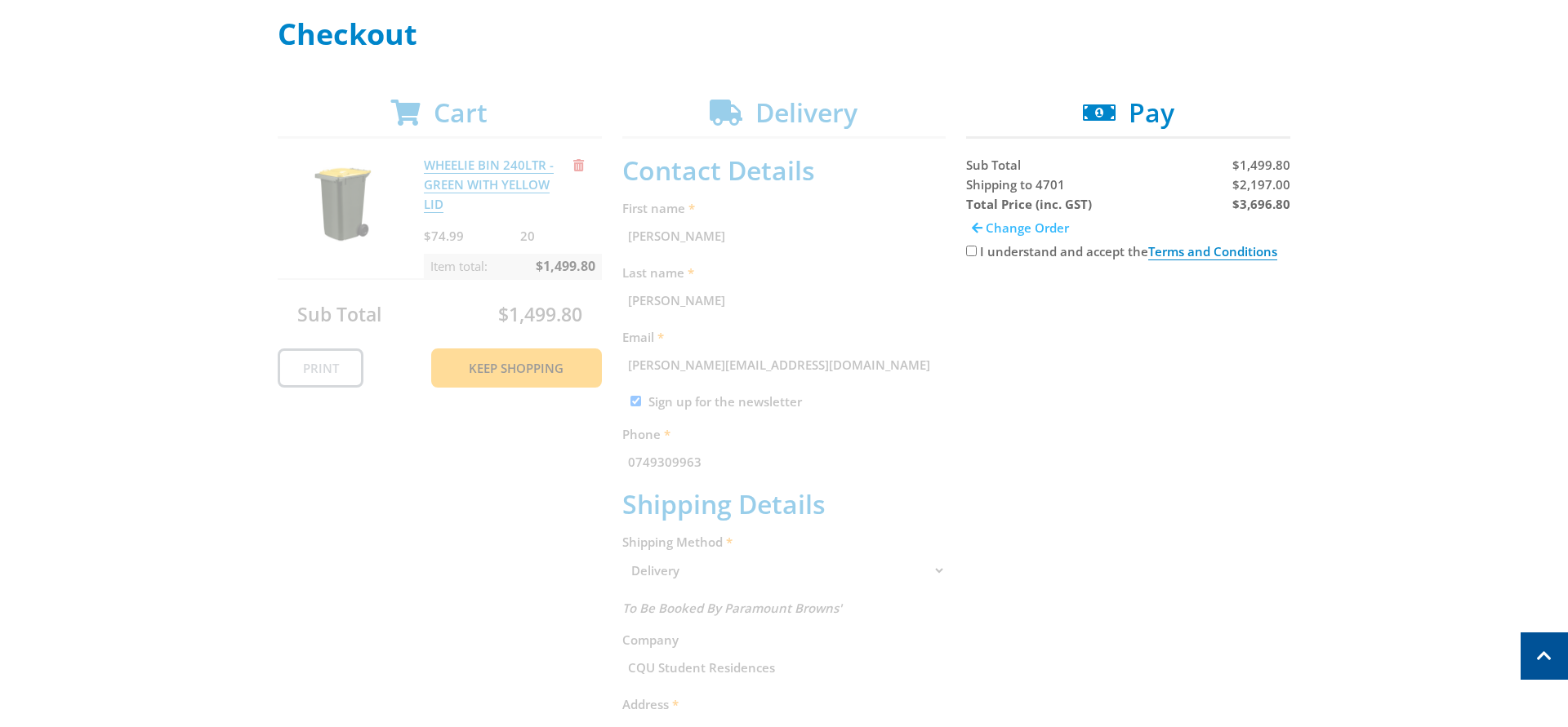
click at [987, 226] on span "Change Order" at bounding box center [1027, 227] width 83 height 17
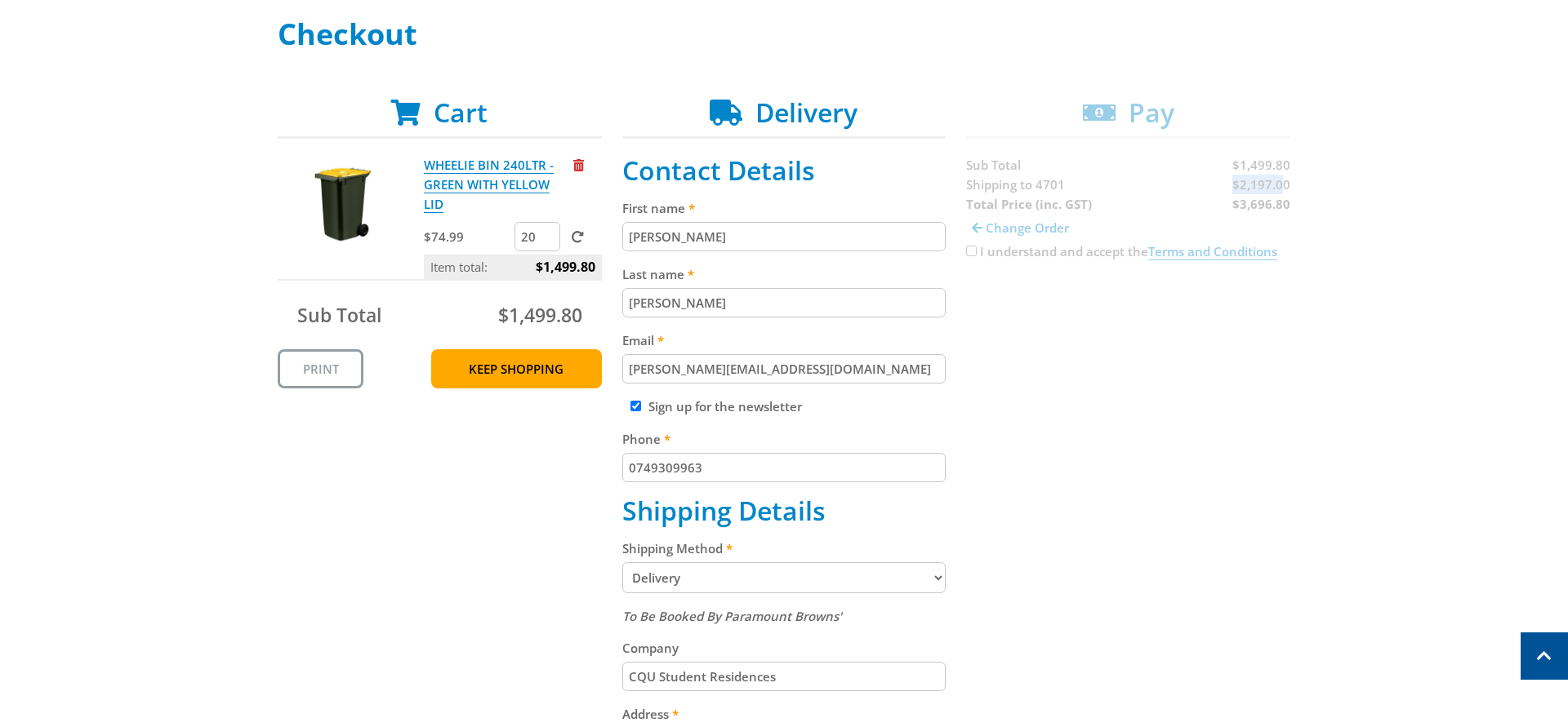
drag, startPoint x: 1235, startPoint y: 184, endPoint x: 1285, endPoint y: 183, distance: 50.0
click at [1285, 183] on div "Cart WHEELIE BIN 240LTR - GREEN WITH YELLOW LID $74.99 20 Item total: $1,499.80…" at bounding box center [784, 663] width 1012 height 1131
click at [1326, 242] on div "Select your Delivery Method Personal Pick up Available [DATE] Courier Pick up A…" at bounding box center [784, 555] width 1568 height 1347
